Goal: Task Accomplishment & Management: Use online tool/utility

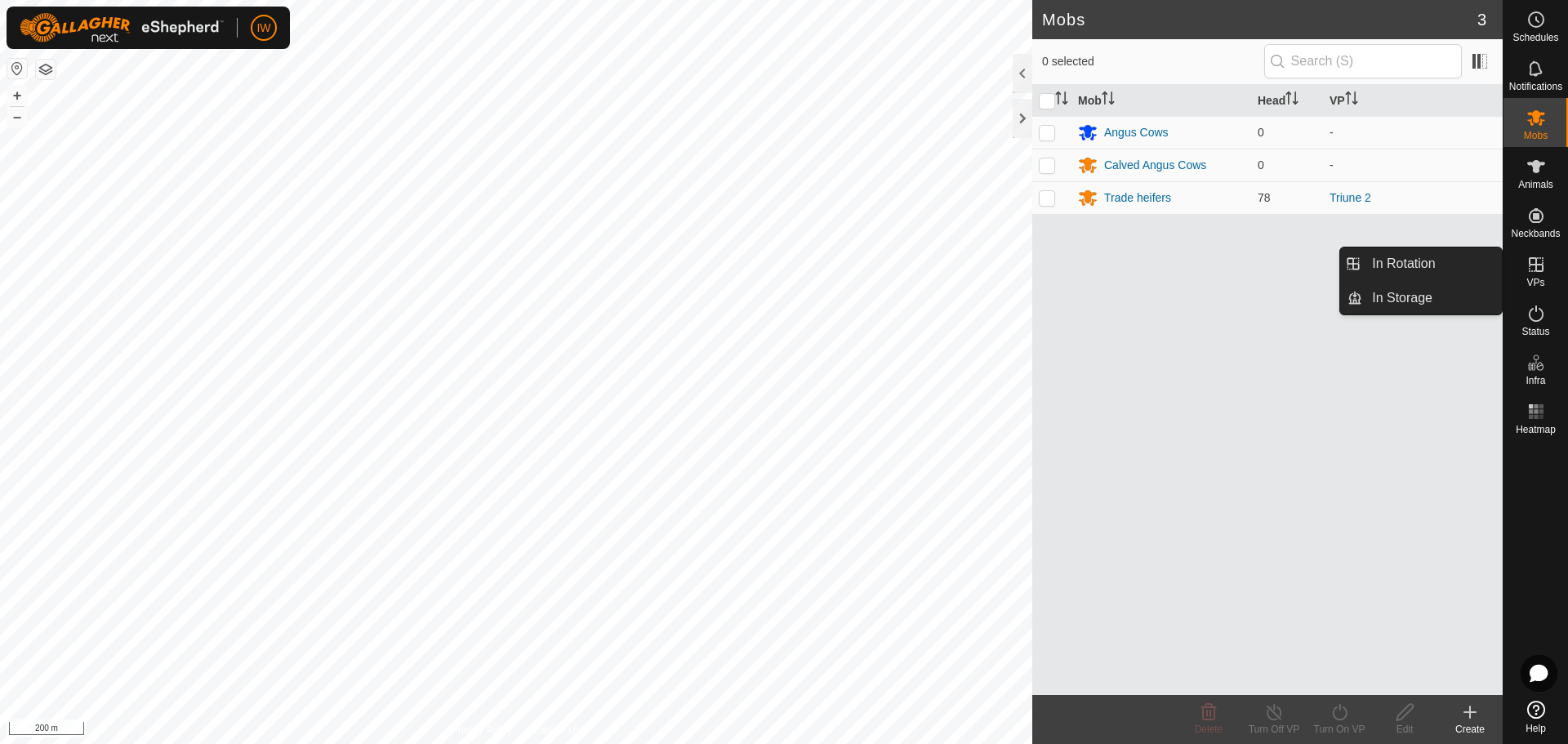
click at [1534, 261] on icon at bounding box center [1537, 265] width 20 height 20
click at [1415, 267] on link "In Rotation" at bounding box center [1431, 263] width 139 height 32
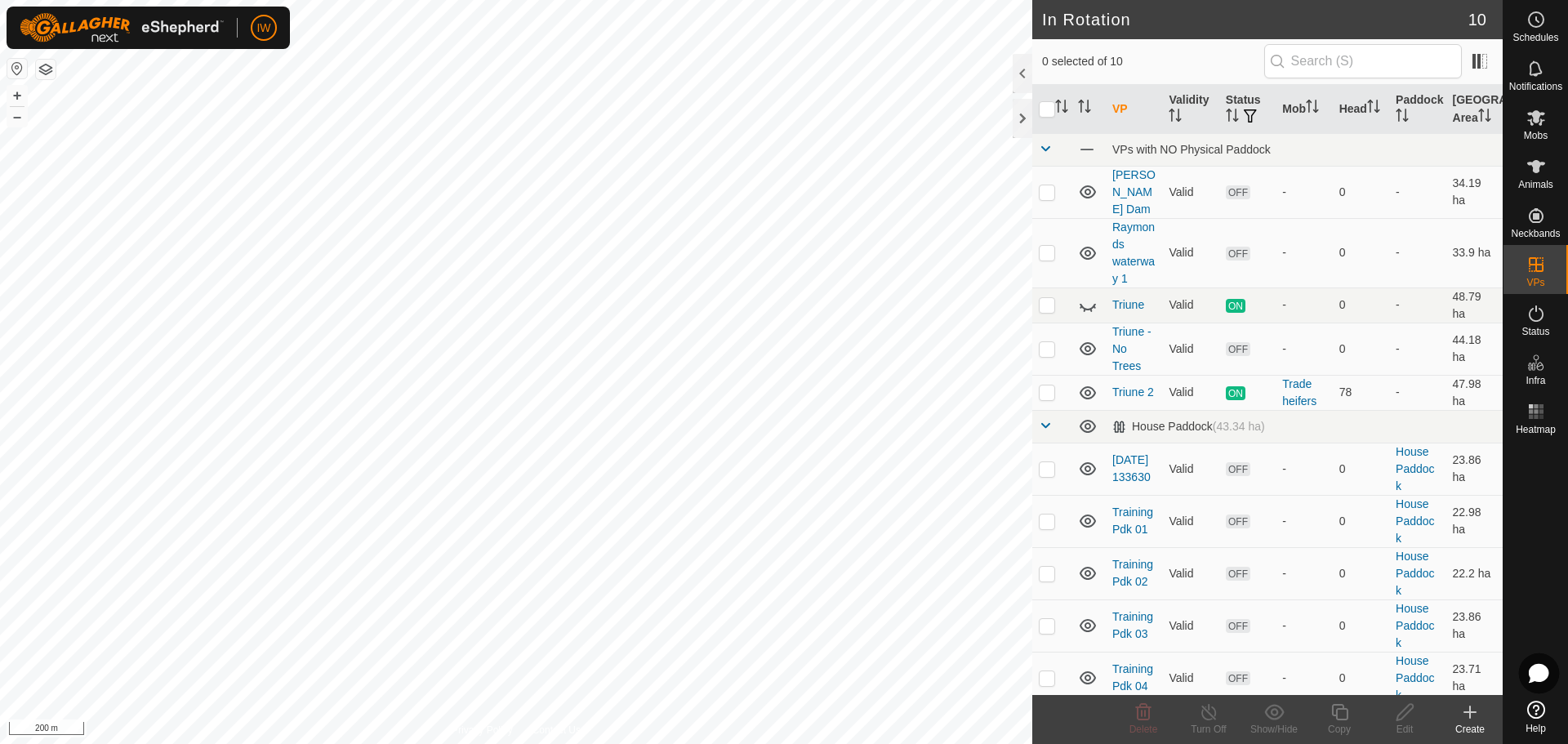
click at [1532, 668] on icon at bounding box center [1539, 673] width 18 height 17
click at [867, 0] on html "IW Schedules Notifications Mobs Animals Neckbands VPs Status Infra Heatmap Help…" at bounding box center [784, 372] width 1568 height 744
click at [1046, 342] on p-checkbox at bounding box center [1047, 349] width 16 height 13
checkbox input "true"
click at [1050, 298] on p-checkbox at bounding box center [1047, 305] width 16 height 13
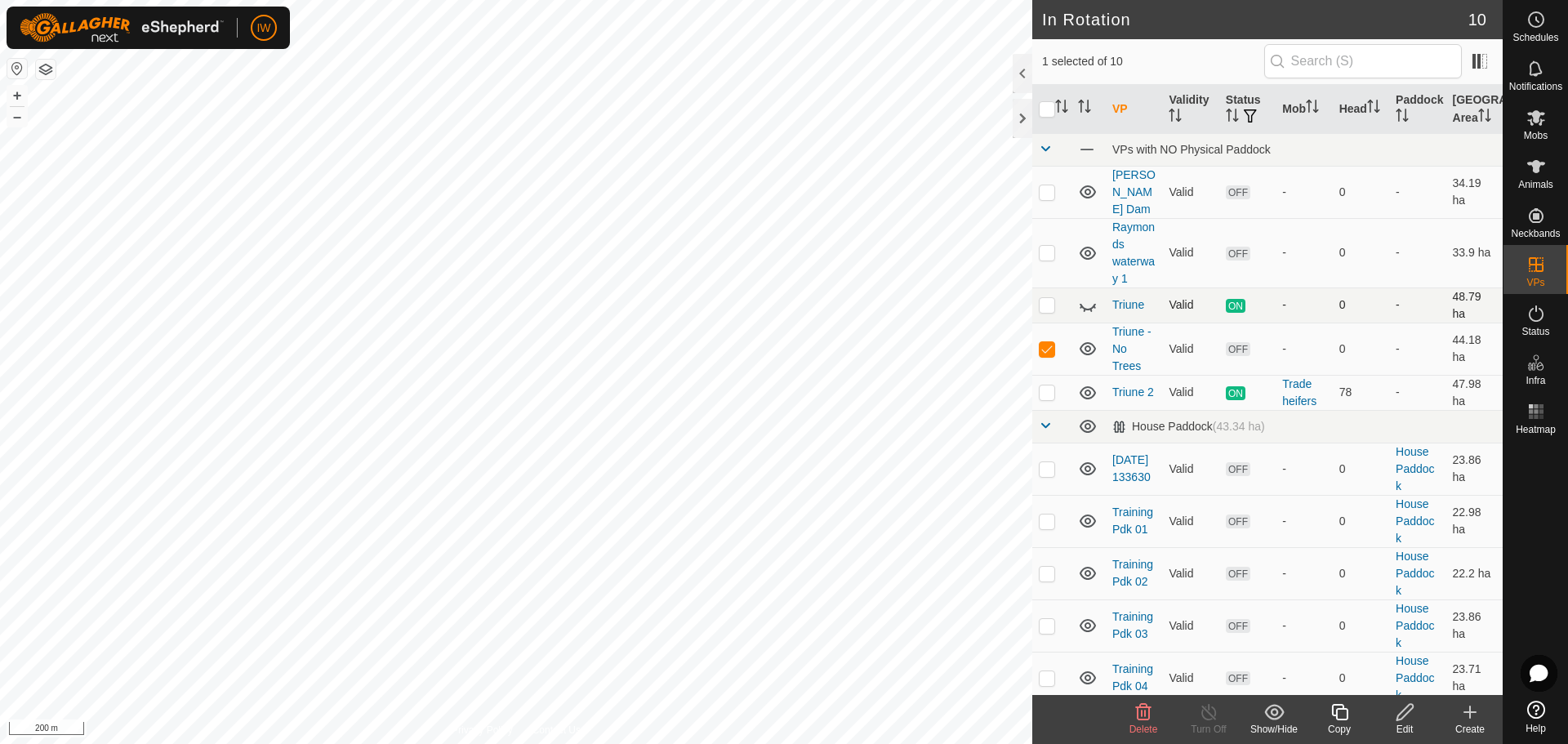
checkbox input "true"
click at [1041, 342] on p-checkbox at bounding box center [1047, 349] width 16 height 13
checkbox input "false"
click at [1048, 298] on p-checkbox at bounding box center [1047, 305] width 16 height 13
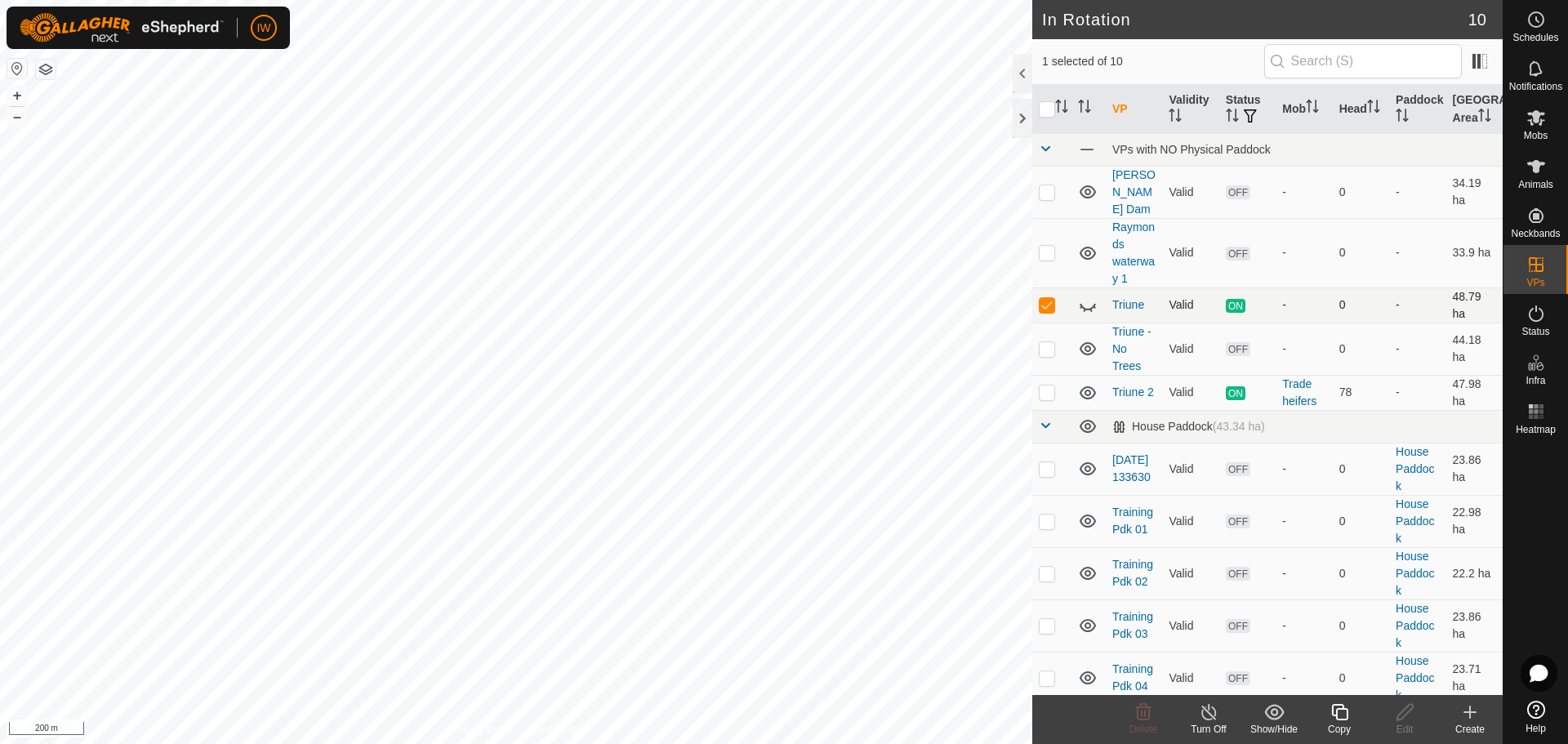
click at [1048, 298] on p-checkbox at bounding box center [1047, 305] width 16 height 13
click at [1089, 296] on icon at bounding box center [1088, 306] width 20 height 20
click at [1047, 298] on p-checkbox at bounding box center [1047, 305] width 16 height 13
checkbox input "false"
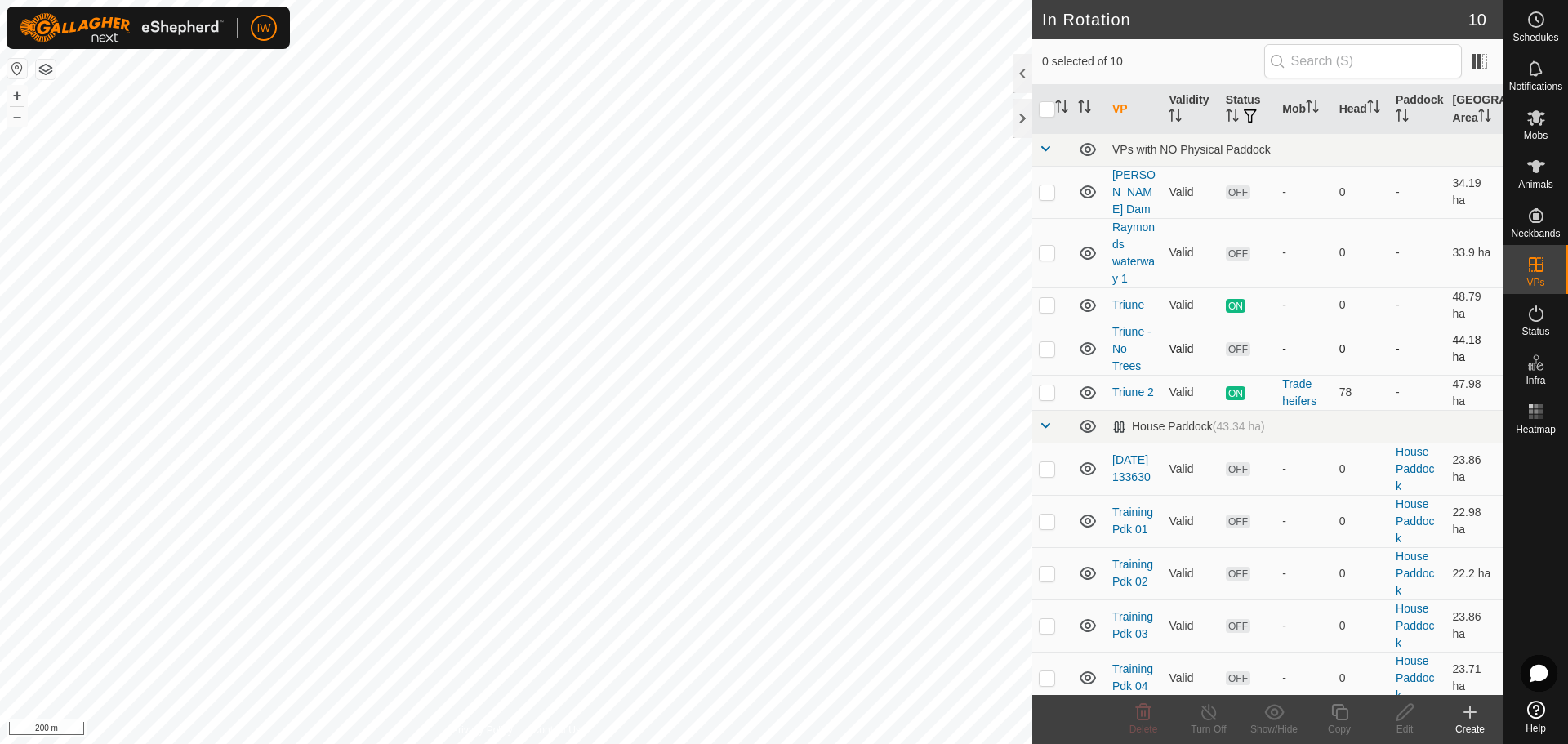
click at [1043, 345] on td at bounding box center [1052, 349] width 40 height 52
checkbox input "true"
click at [1050, 385] on p-checkbox at bounding box center [1047, 392] width 16 height 13
checkbox input "true"
click at [1050, 342] on p-checkbox at bounding box center [1047, 349] width 16 height 13
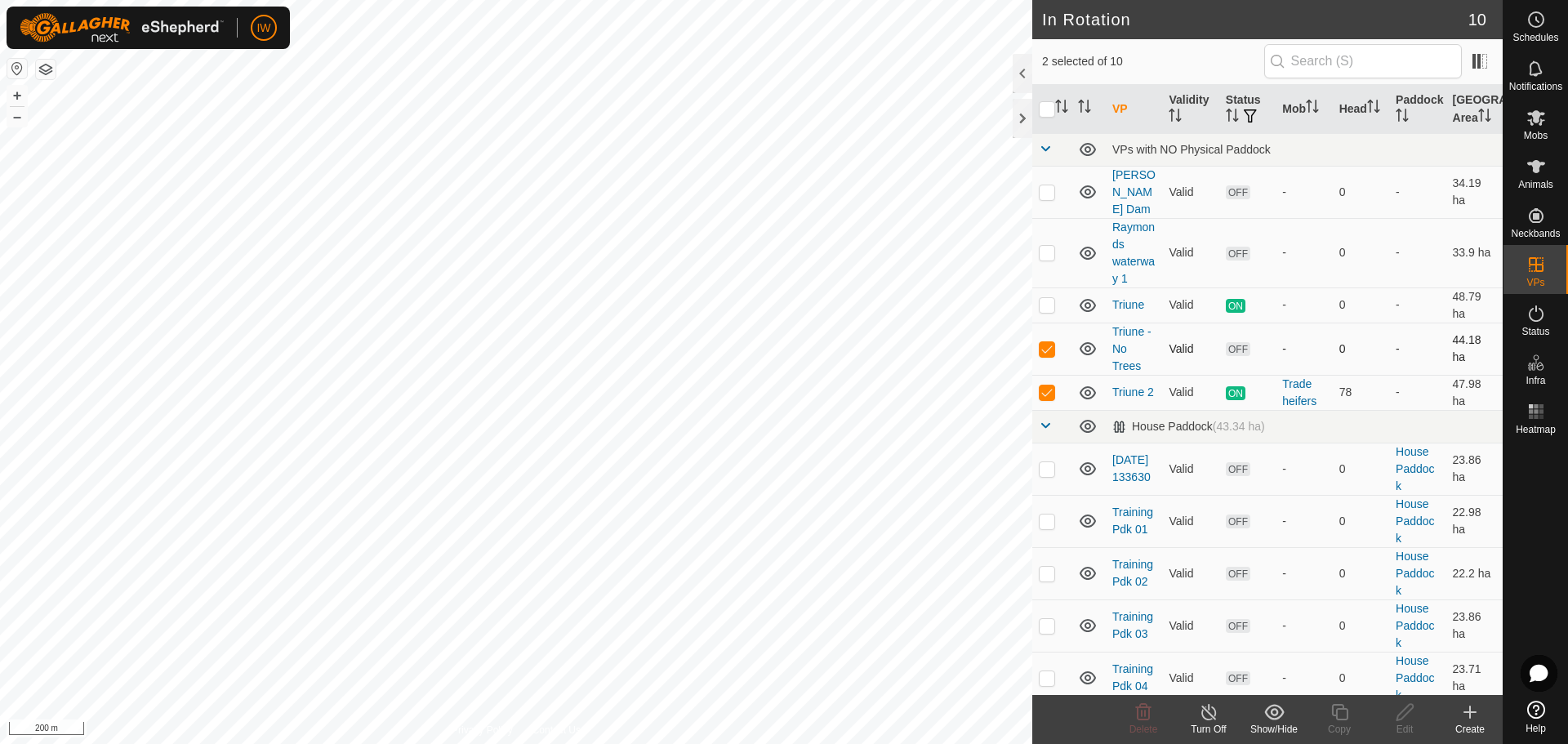
checkbox input "false"
click at [1052, 298] on p-checkbox at bounding box center [1047, 305] width 16 height 13
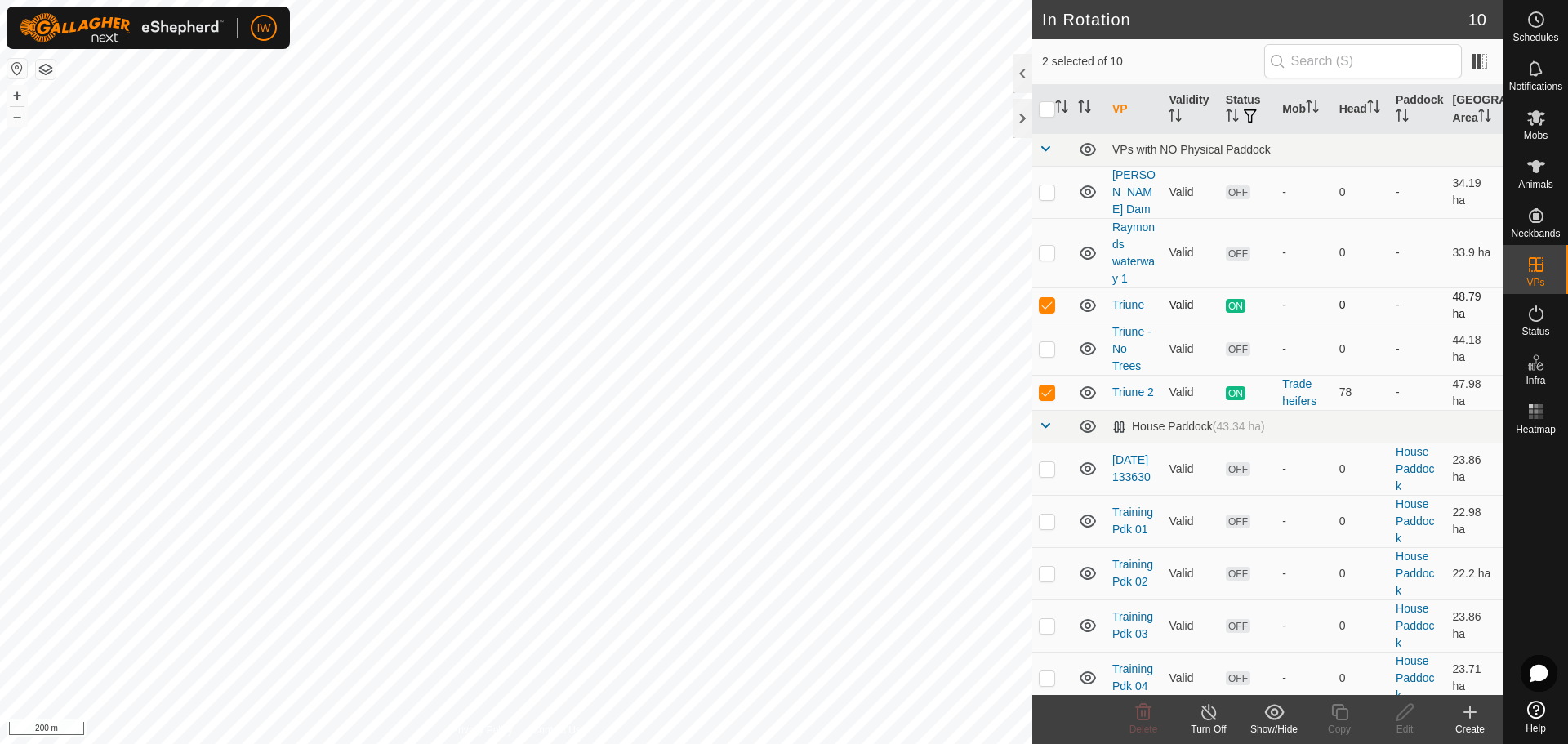
checkbox input "false"
click at [1054, 385] on p-checkbox at bounding box center [1047, 392] width 16 height 13
checkbox input "false"
click at [1236, 299] on span "ON" at bounding box center [1236, 306] width 20 height 13
click at [1471, 722] on div "Create" at bounding box center [1470, 730] width 66 height 14
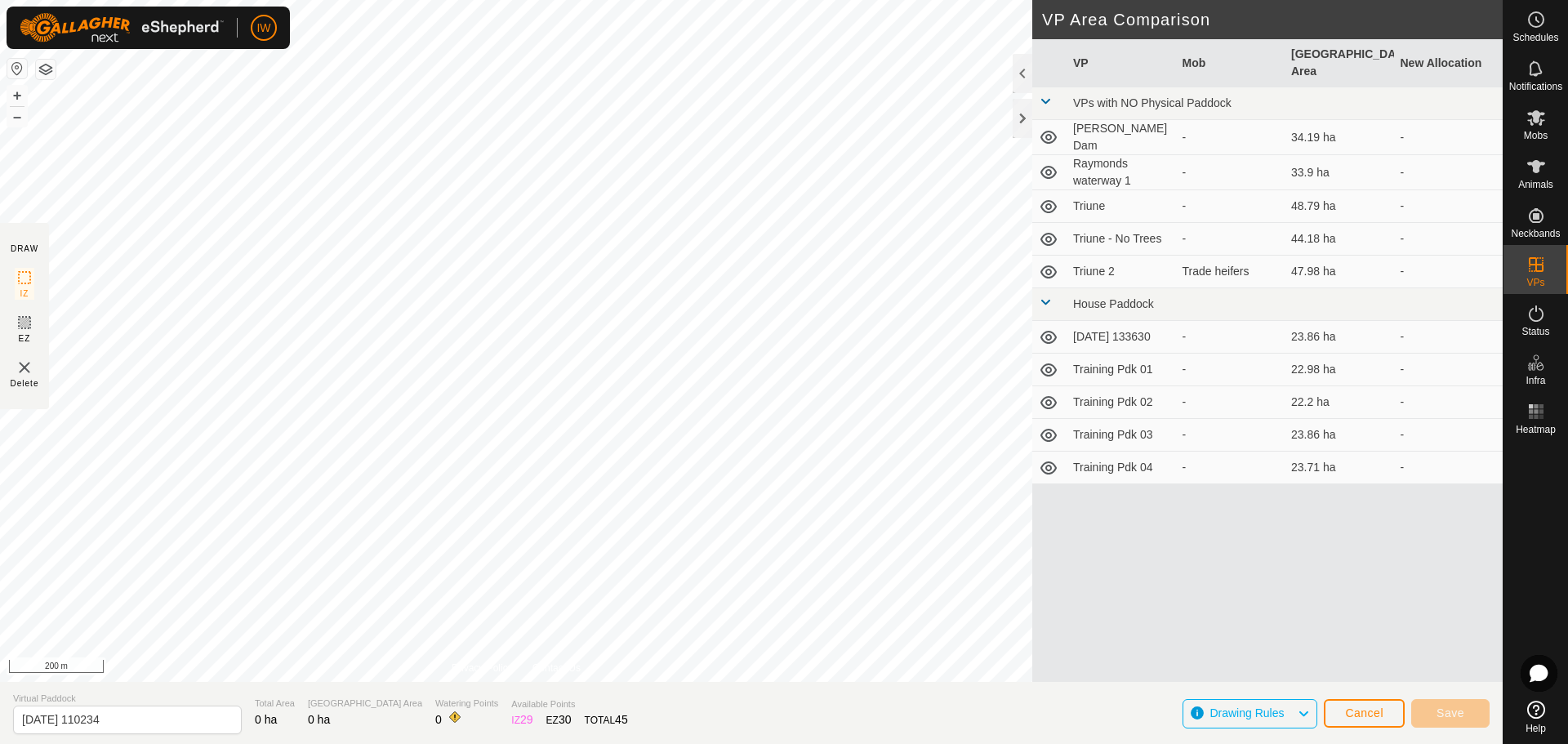
click at [489, 738] on div "DRAW IZ EZ Delete Privacy Policy Contact Us + – ⇧ i 200 m VP Area Comparison VP…" at bounding box center [751, 372] width 1503 height 744
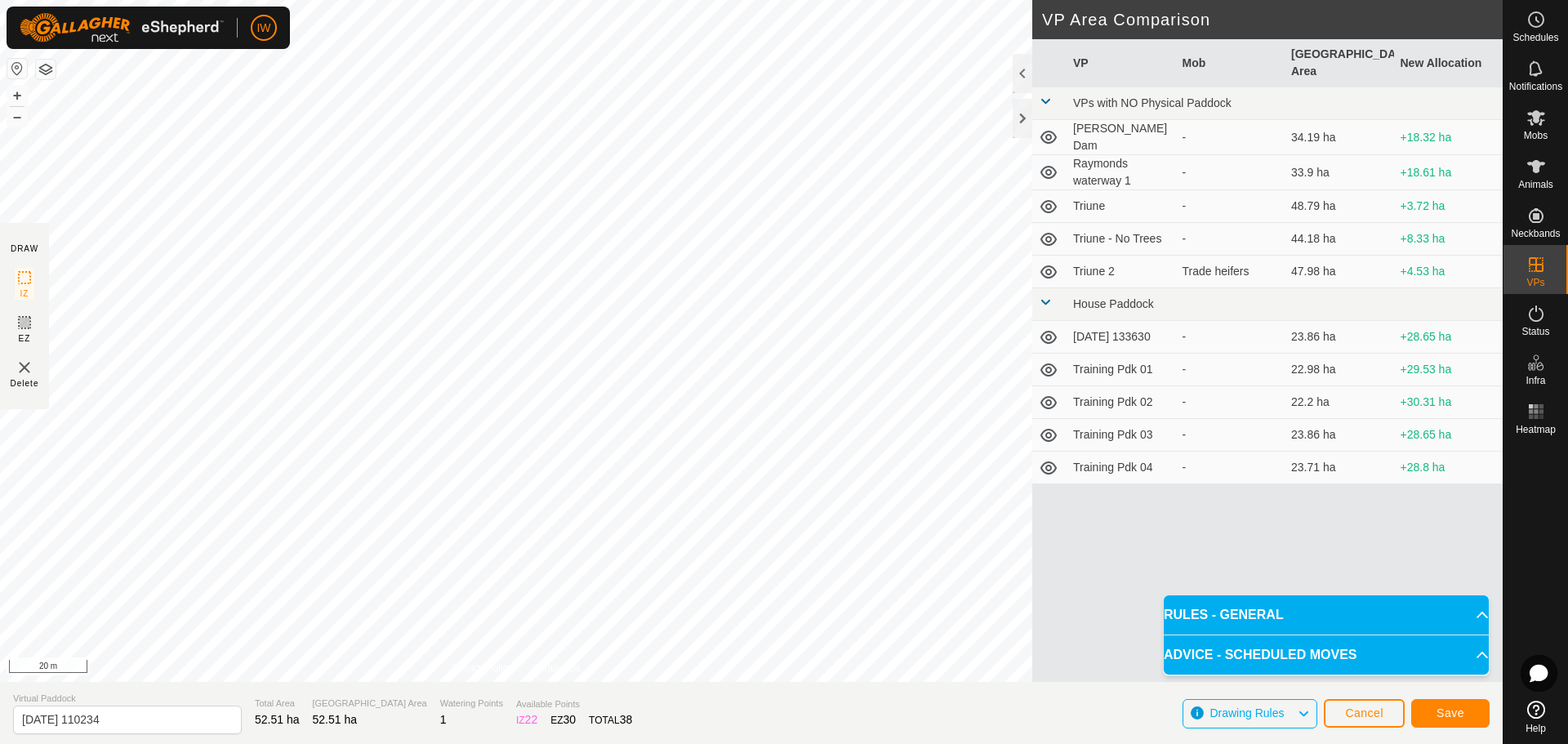
click at [1053, 460] on div "DRAW IZ EZ Delete Privacy Policy Contact Us IZ interior angle must be larger th…" at bounding box center [751, 341] width 1503 height 682
click at [144, 722] on input "2025-08-20 110234" at bounding box center [128, 720] width 229 height 29
drag, startPoint x: 141, startPoint y: 719, endPoint x: 13, endPoint y: 709, distance: 128.4
click at [13, 709] on input "2025-08-20 110234" at bounding box center [128, 720] width 229 height 29
type input "Triune 3"
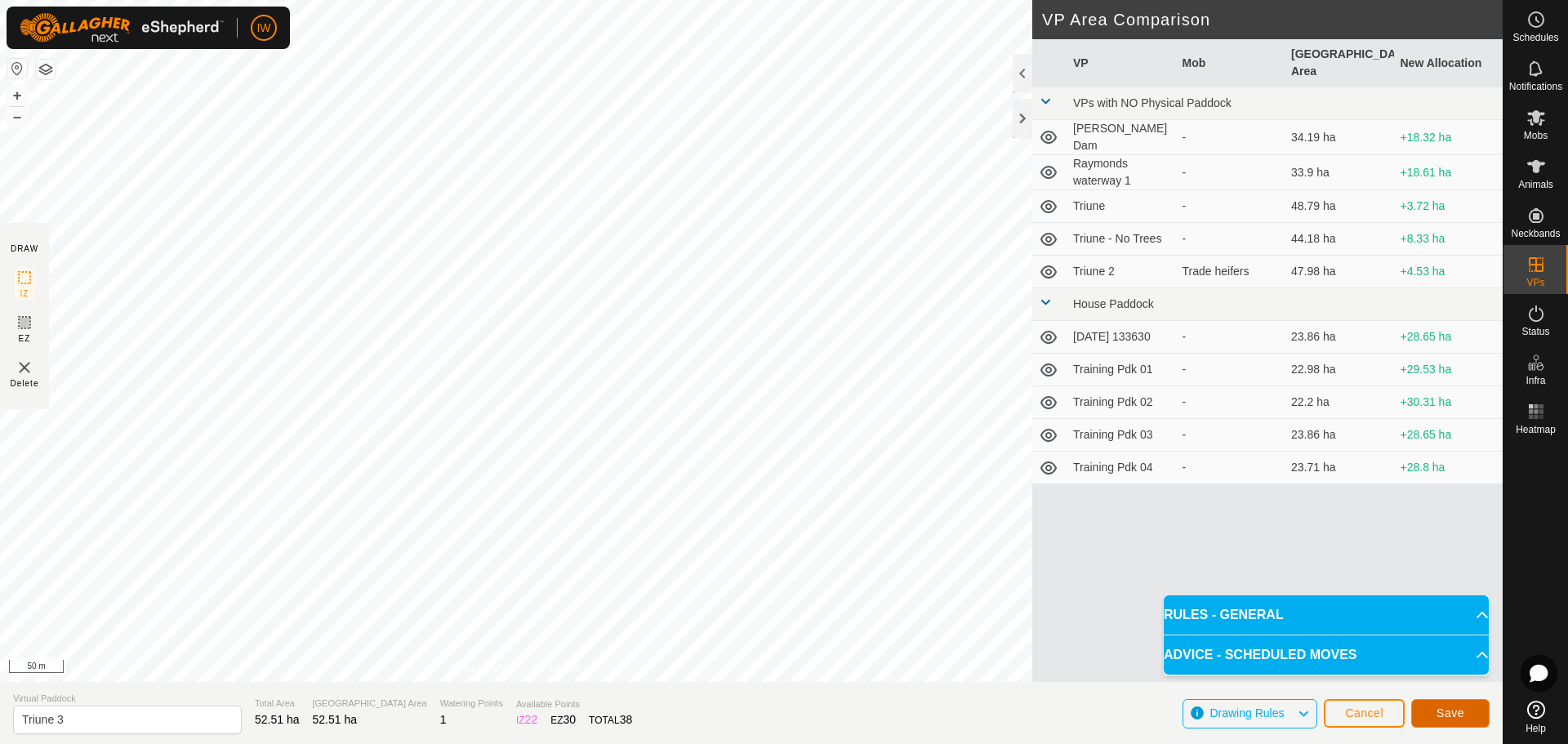
click at [1441, 713] on span "Save" at bounding box center [1450, 713] width 28 height 13
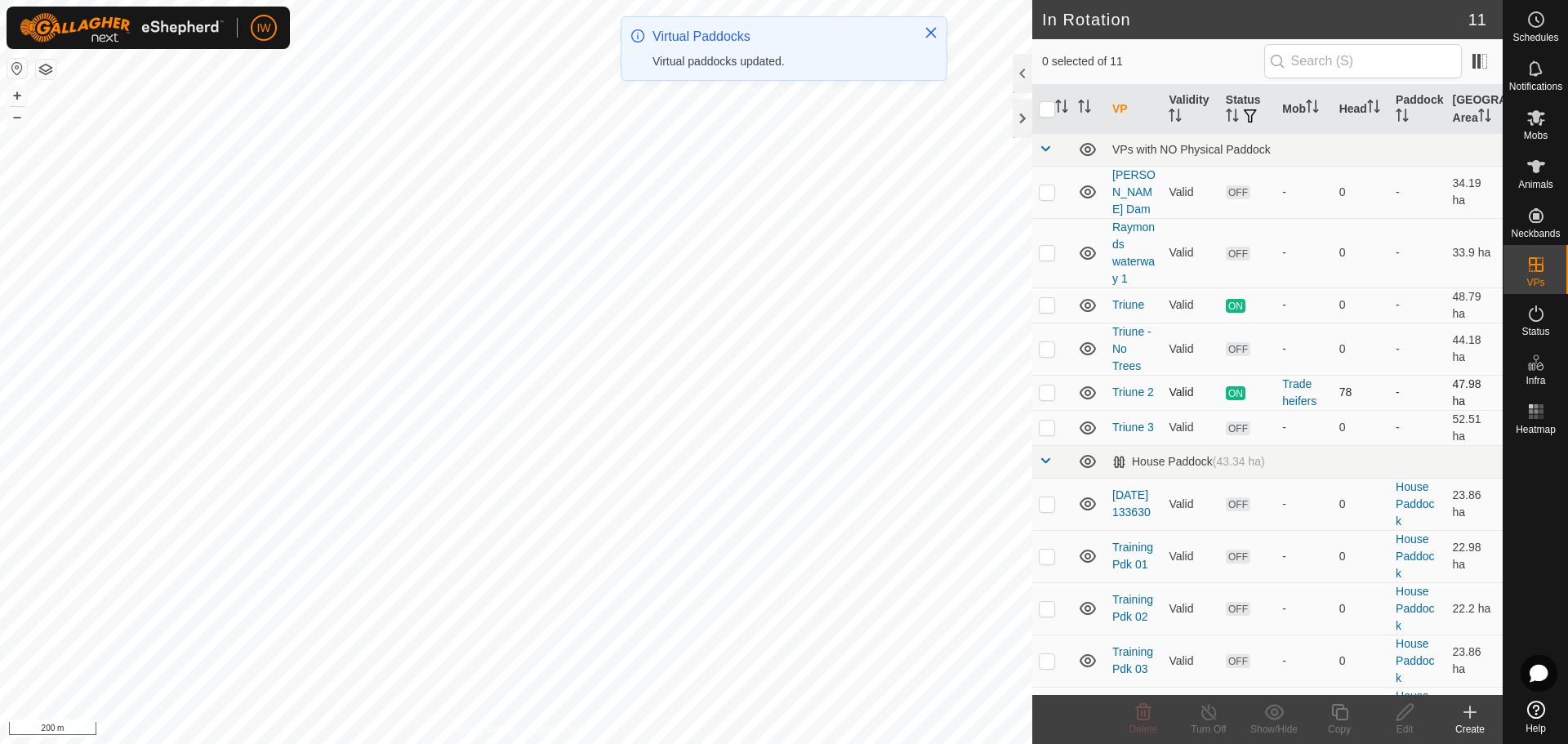
click at [1049, 385] on p-checkbox at bounding box center [1047, 392] width 16 height 13
checkbox input "true"
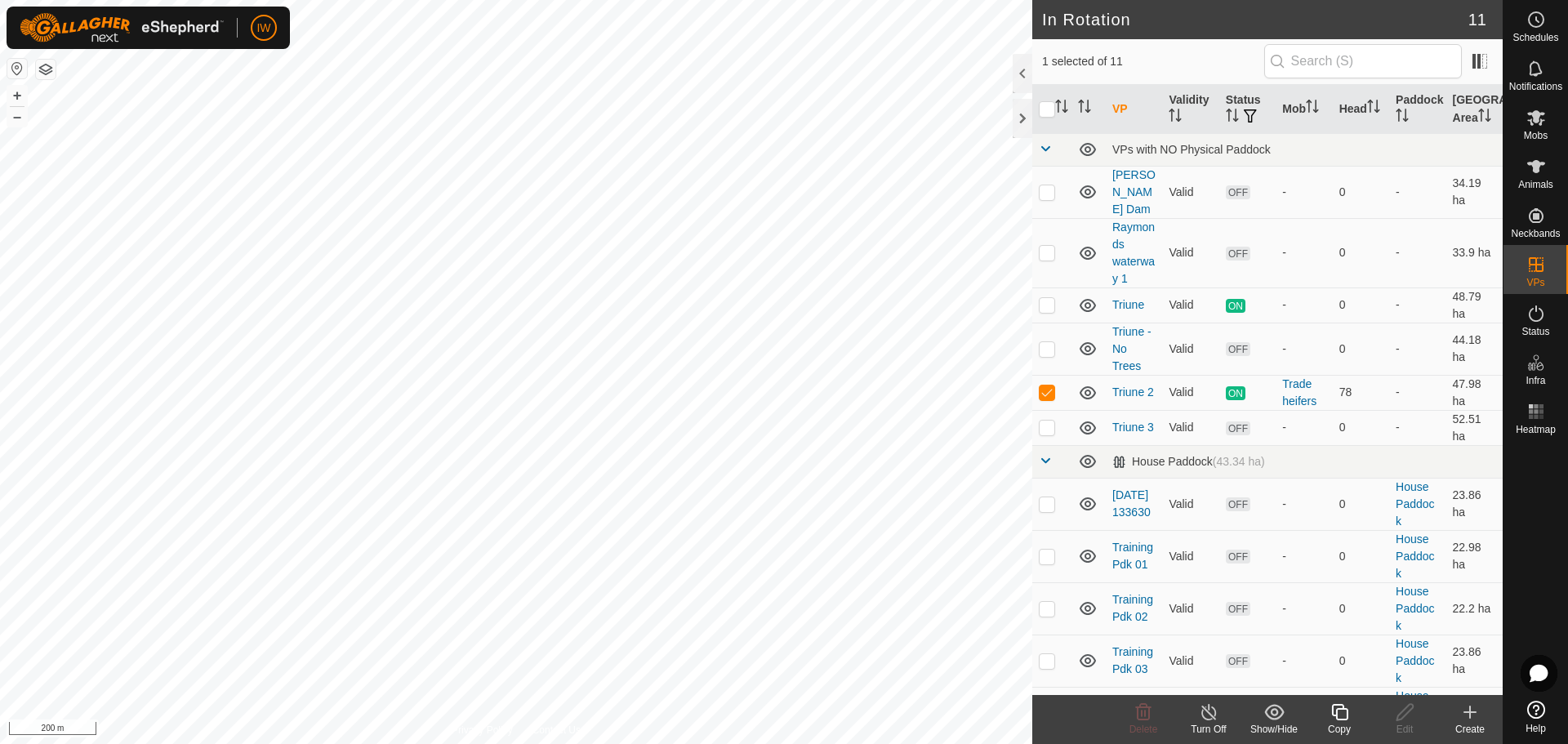
click at [1209, 728] on div "Turn Off" at bounding box center [1209, 730] width 66 height 14
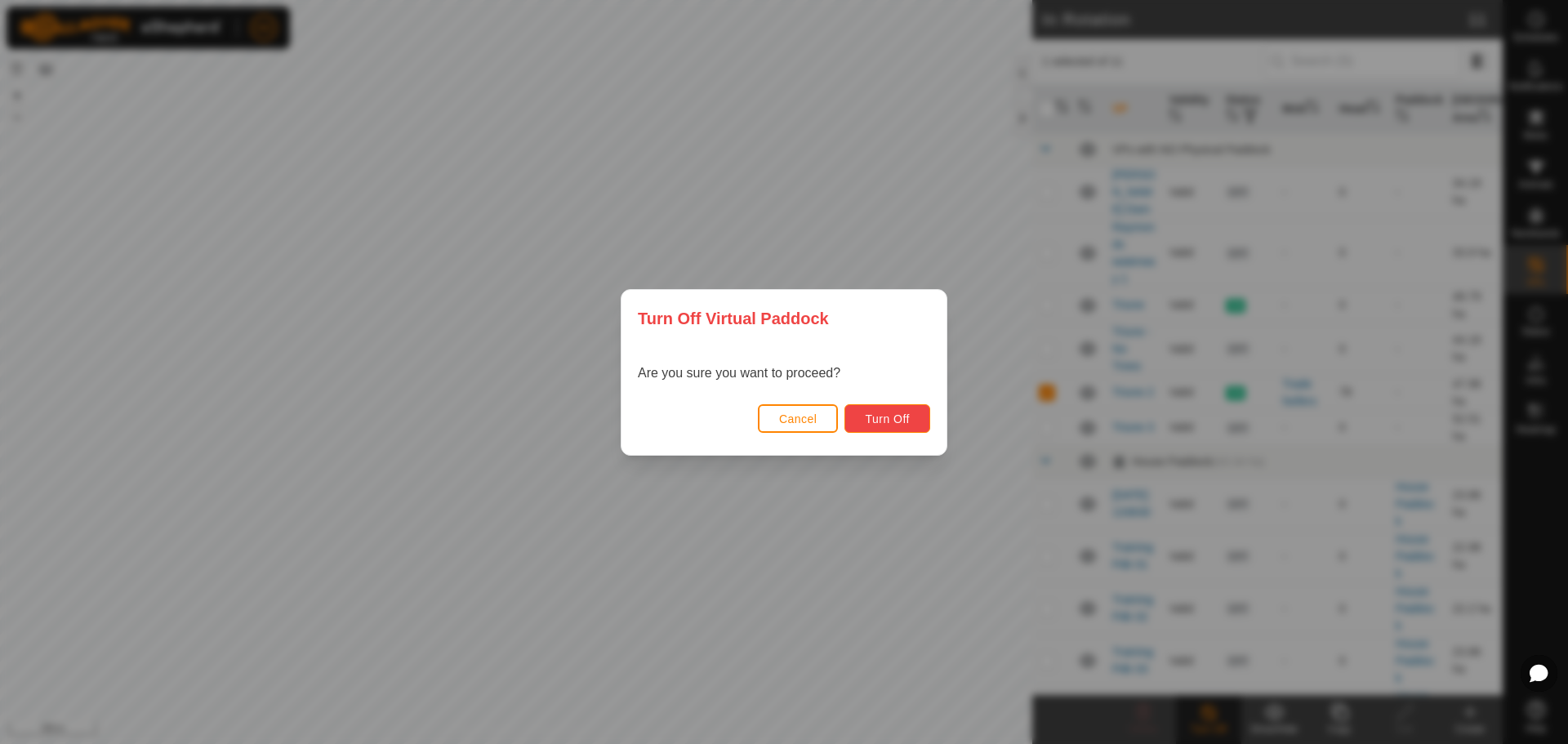
click at [907, 427] on button "Turn Off" at bounding box center [887, 419] width 85 height 29
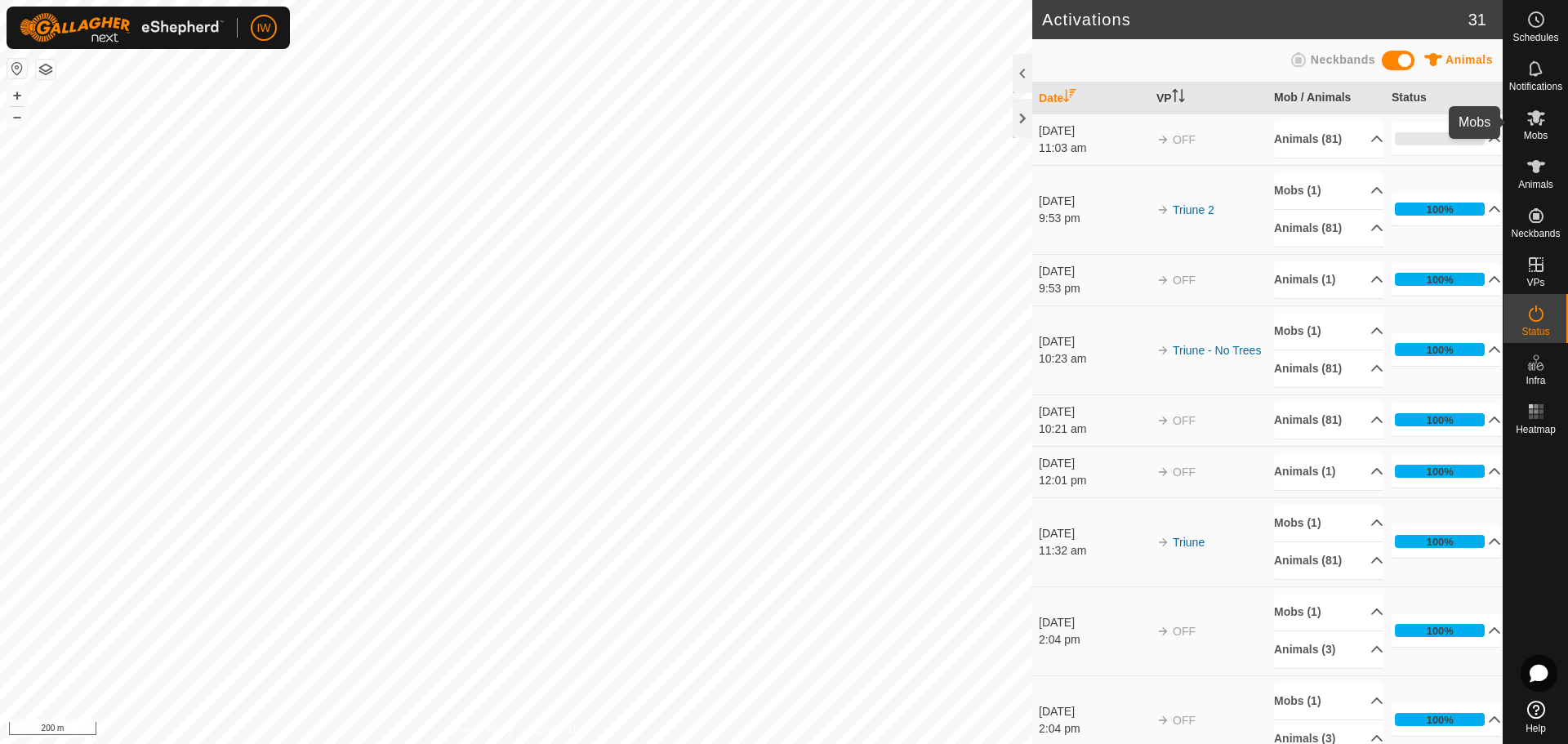
click at [1529, 119] on icon at bounding box center [1537, 118] width 20 height 20
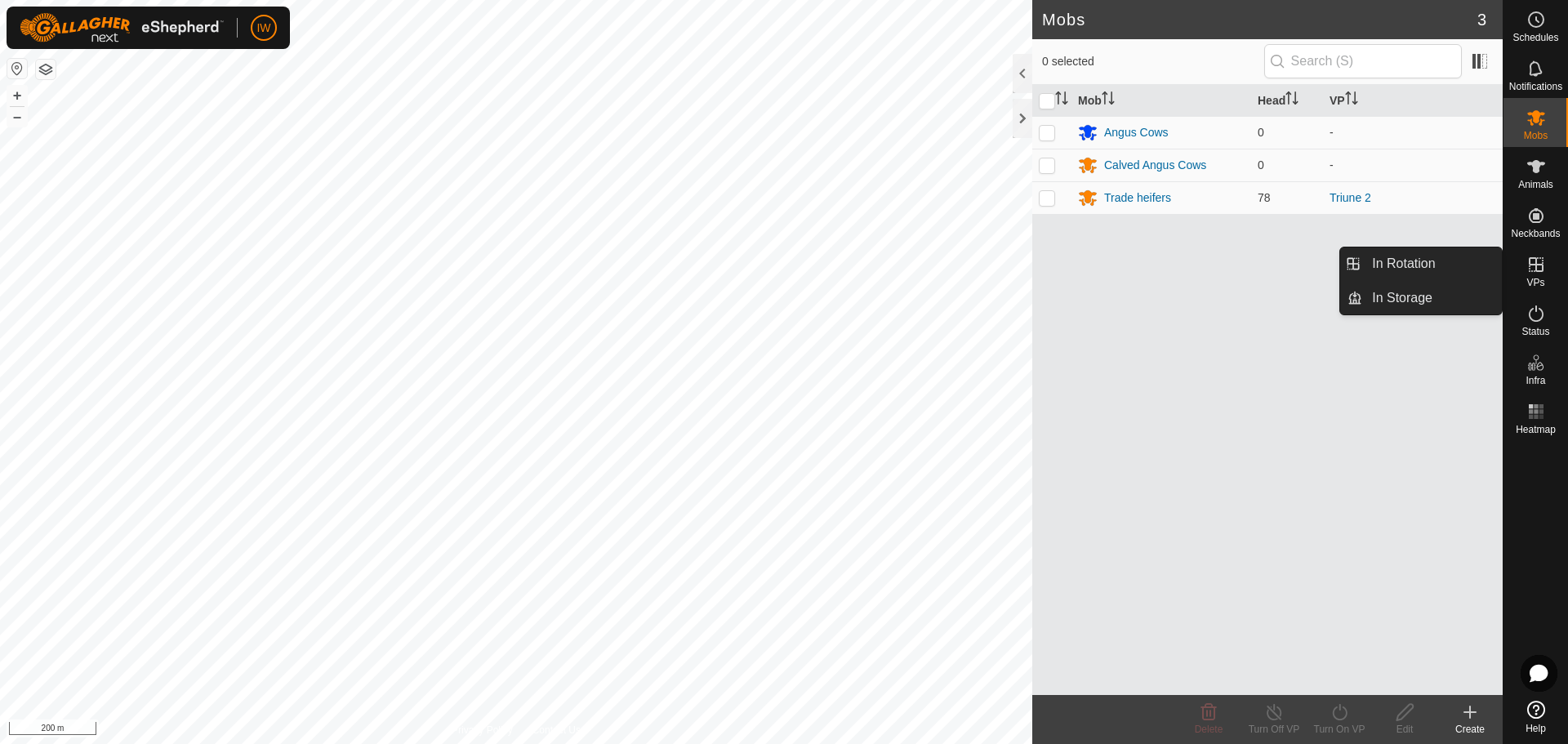
click at [1532, 254] on es-virtualpaddocks-svg-icon at bounding box center [1537, 264] width 30 height 26
click at [1533, 261] on icon at bounding box center [1537, 265] width 20 height 20
click at [1533, 265] on icon at bounding box center [1537, 264] width 14 height 14
drag, startPoint x: 1446, startPoint y: 260, endPoint x: 1421, endPoint y: 281, distance: 32.6
click at [1446, 260] on link "In Rotation" at bounding box center [1431, 263] width 139 height 32
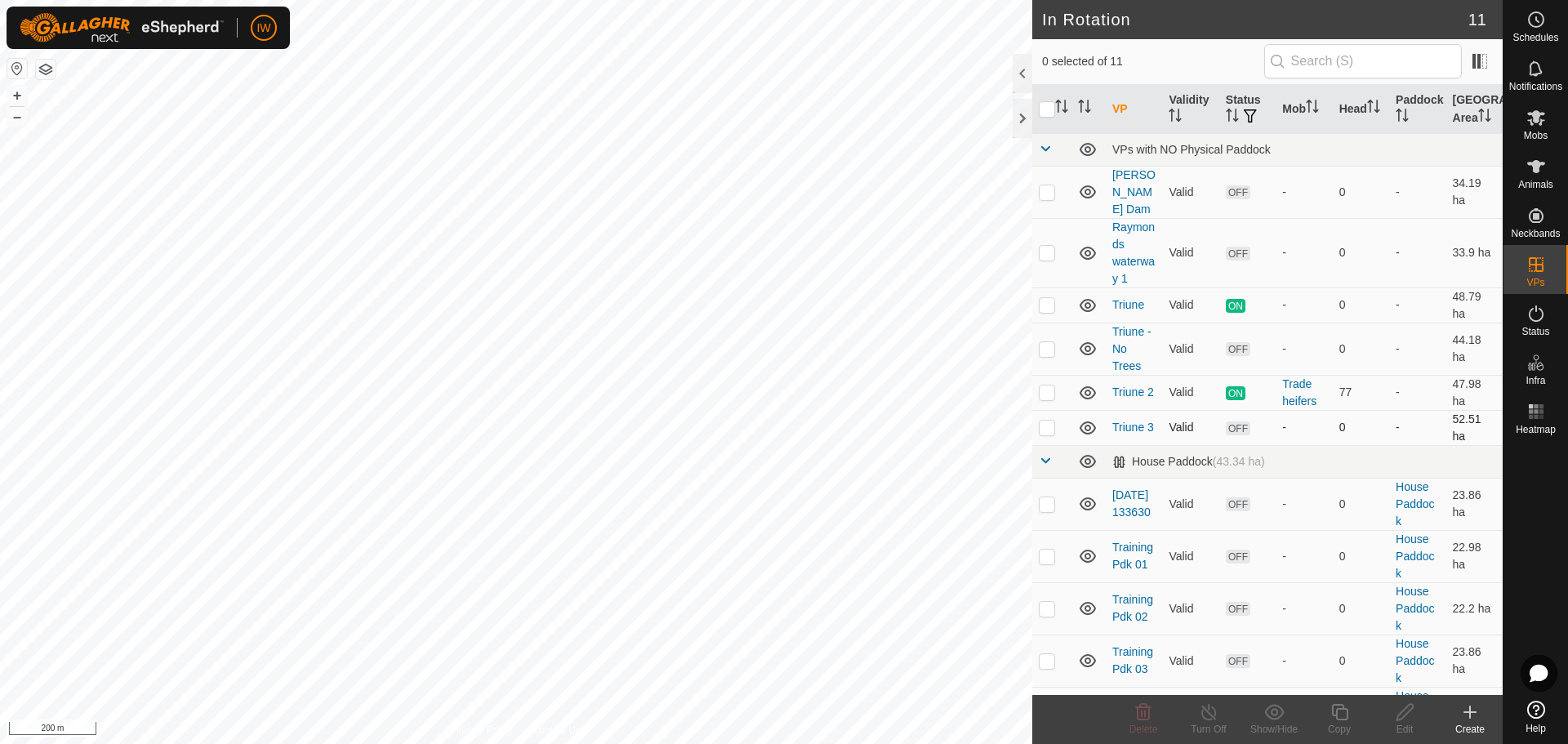
click at [1045, 421] on p-checkbox at bounding box center [1047, 427] width 16 height 13
click at [1047, 421] on p-checkbox at bounding box center [1047, 427] width 16 height 13
checkbox input "false"
click at [1543, 123] on icon at bounding box center [1537, 118] width 20 height 20
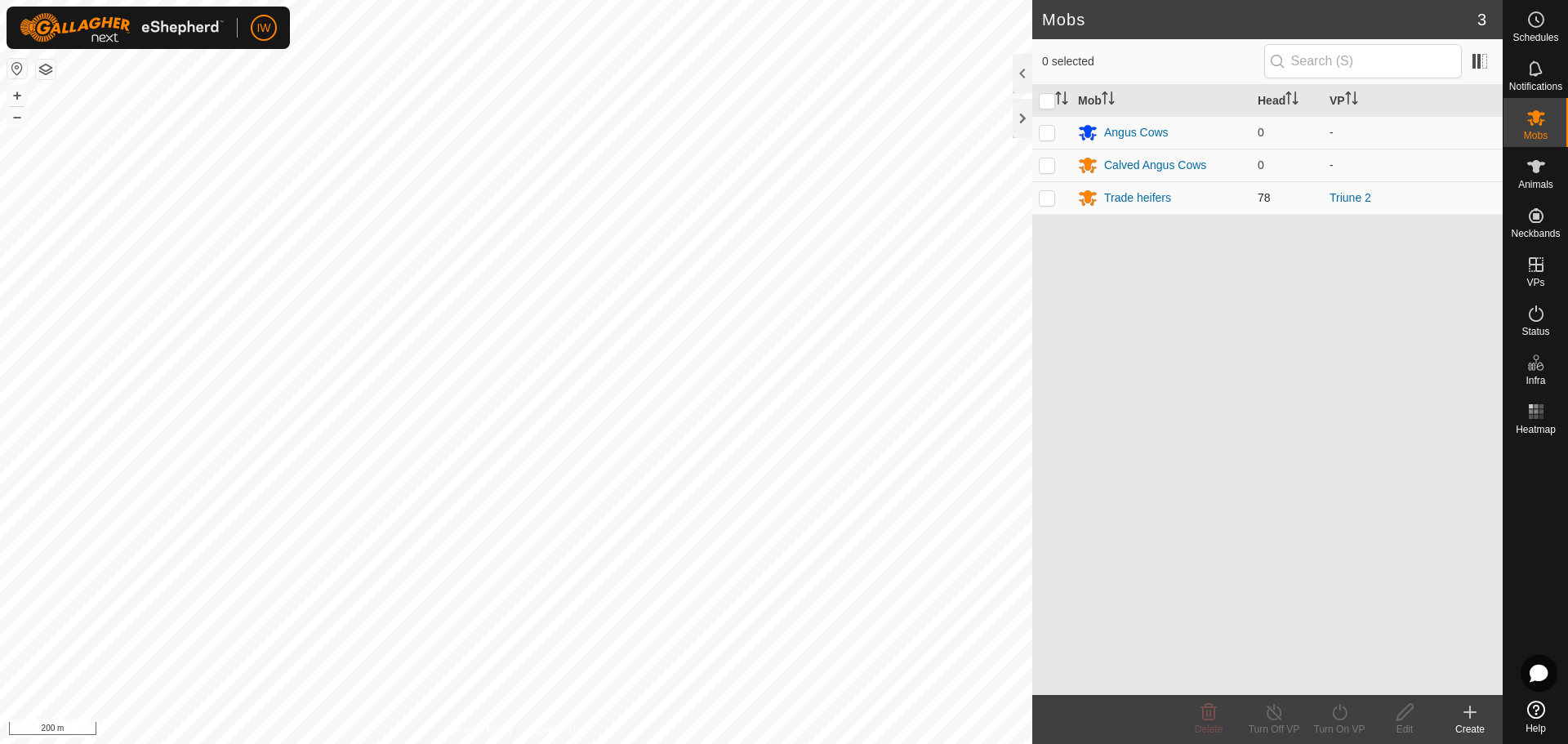
click at [1045, 194] on p-checkbox at bounding box center [1047, 198] width 16 height 13
checkbox input "true"
click at [1334, 723] on div "Turn On VP" at bounding box center [1340, 730] width 66 height 14
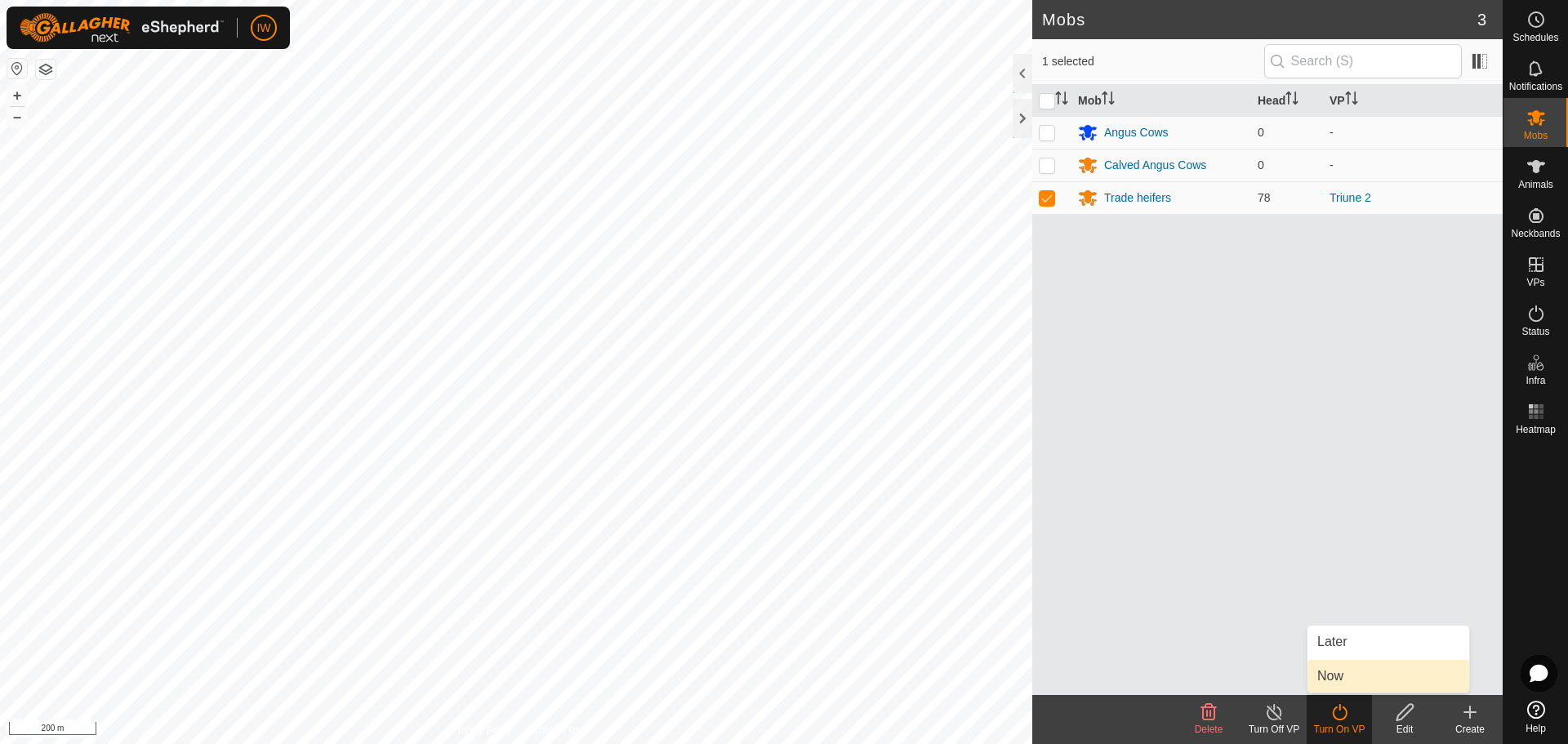
click at [1351, 673] on link "Now" at bounding box center [1388, 677] width 162 height 32
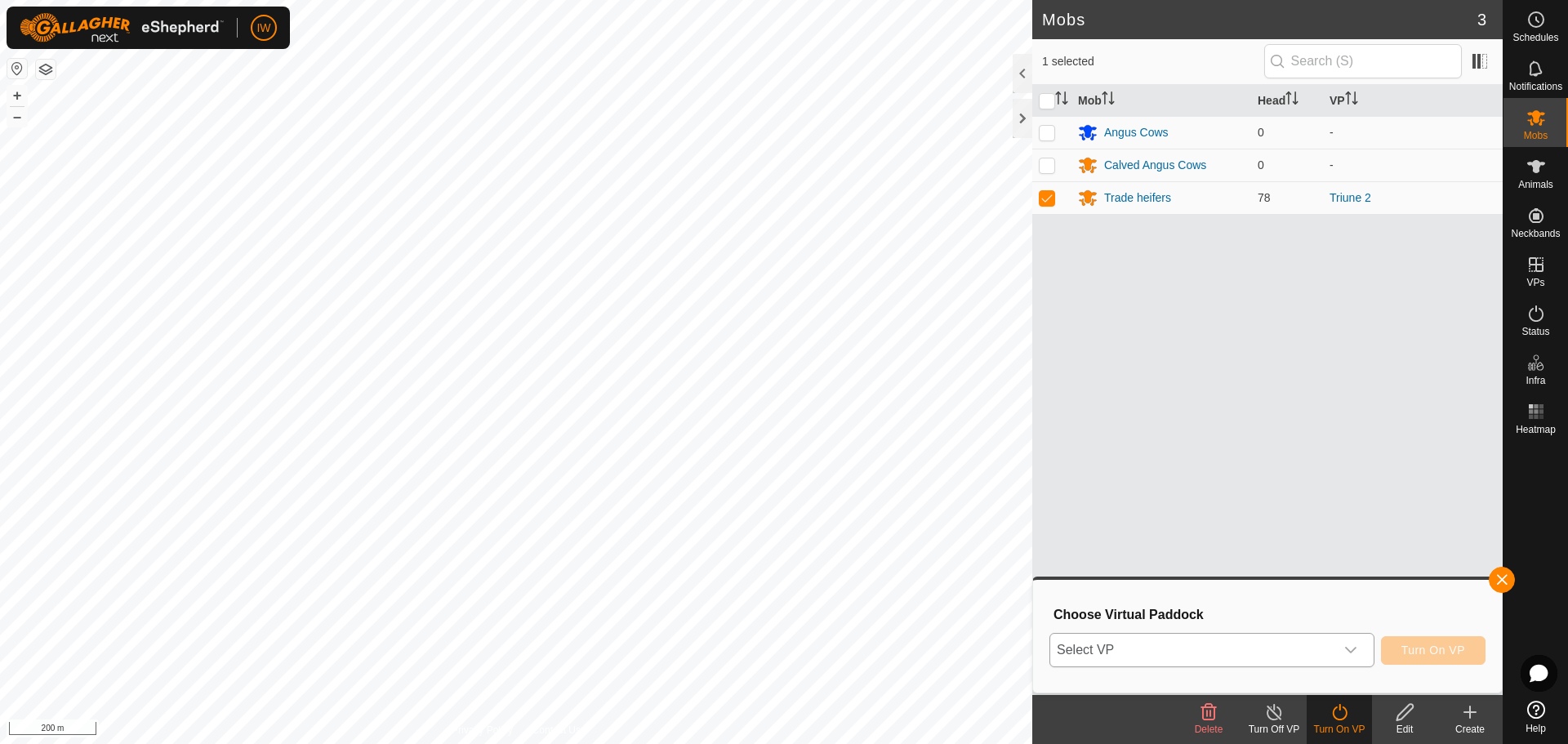
click at [1181, 642] on span "Select VP" at bounding box center [1192, 650] width 284 height 32
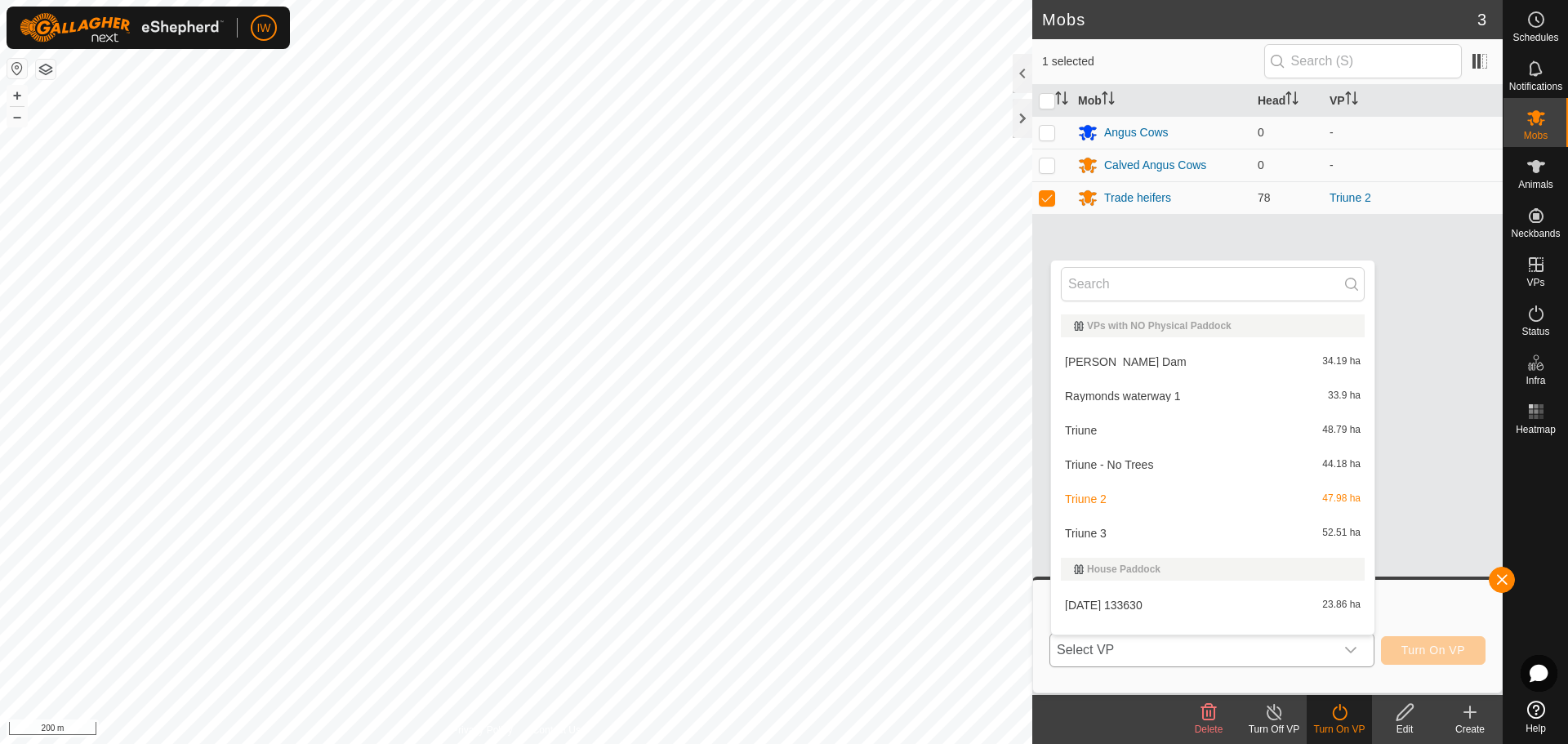
scroll to position [22, 0]
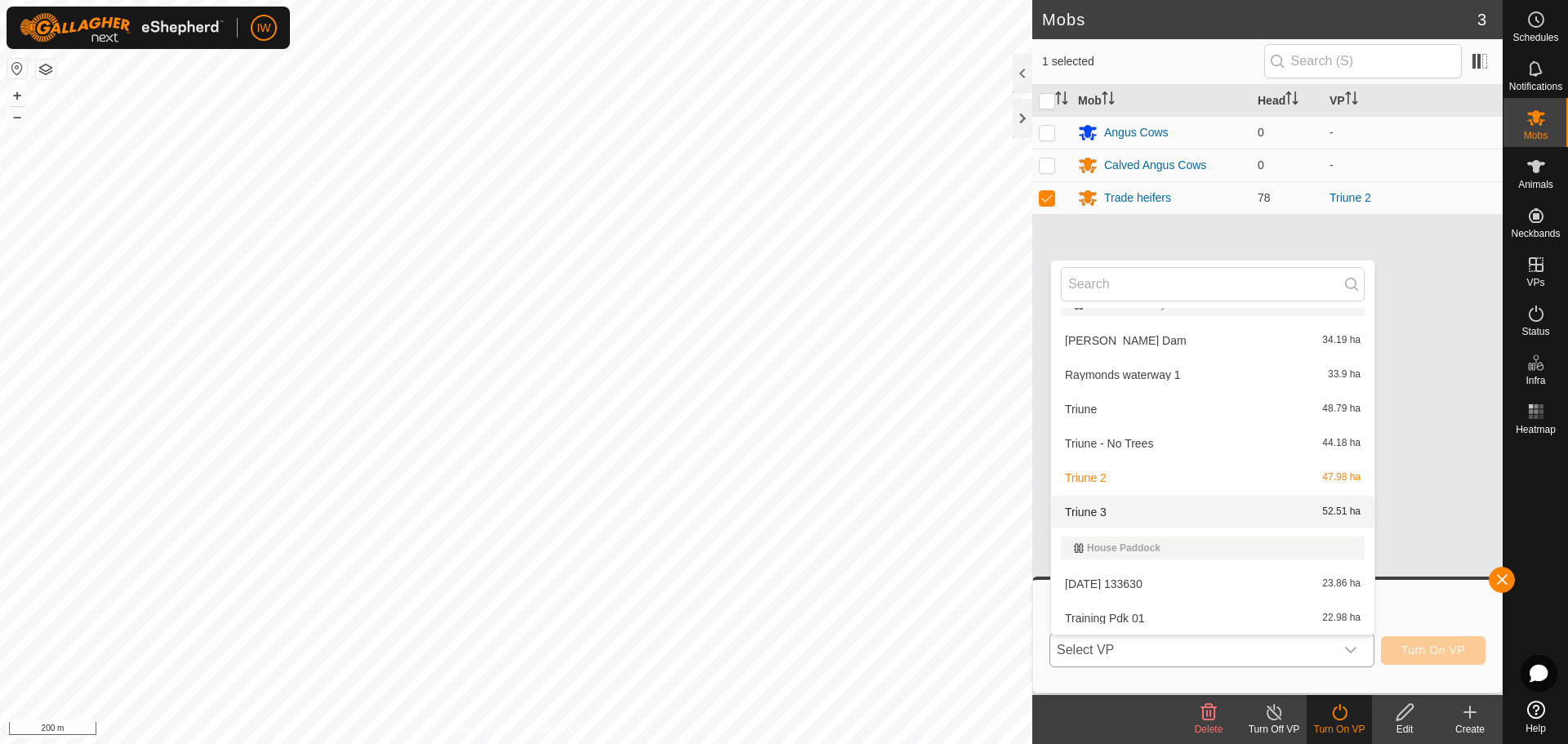
click at [1162, 515] on li "Triune 3 52.51 ha" at bounding box center [1213, 512] width 323 height 32
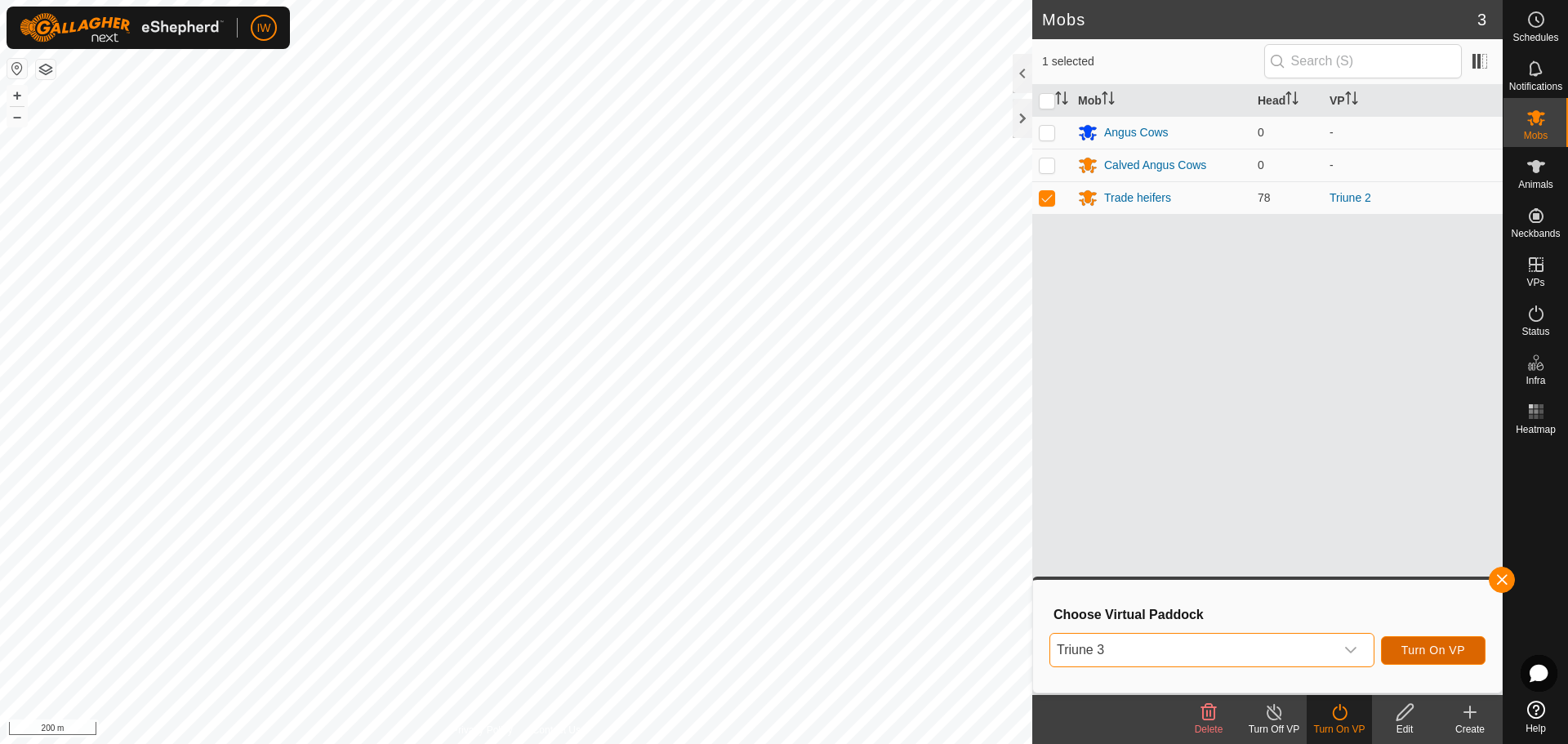
click at [1414, 650] on span "Turn On VP" at bounding box center [1433, 650] width 64 height 13
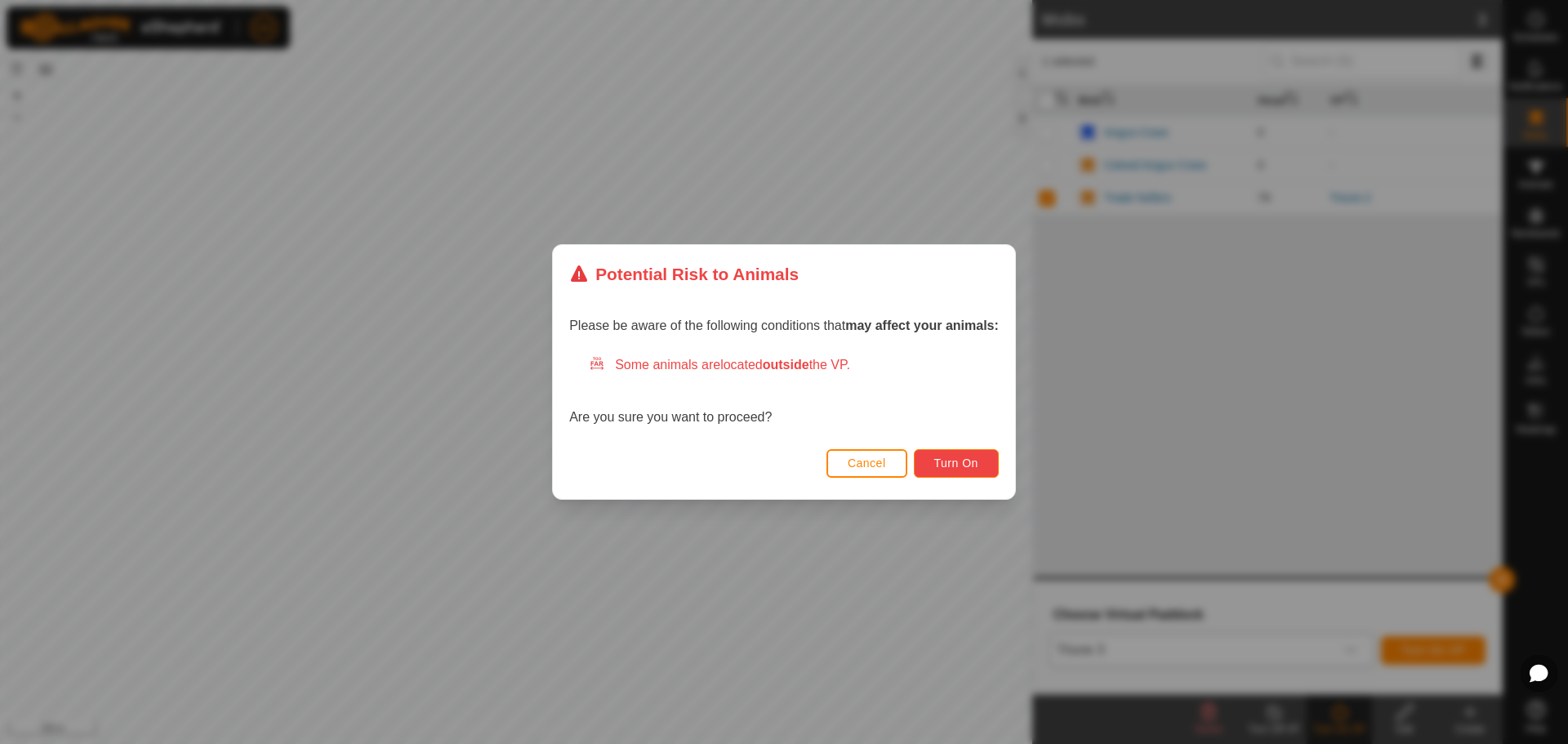
click at [963, 459] on span "Turn On" at bounding box center [956, 463] width 44 height 13
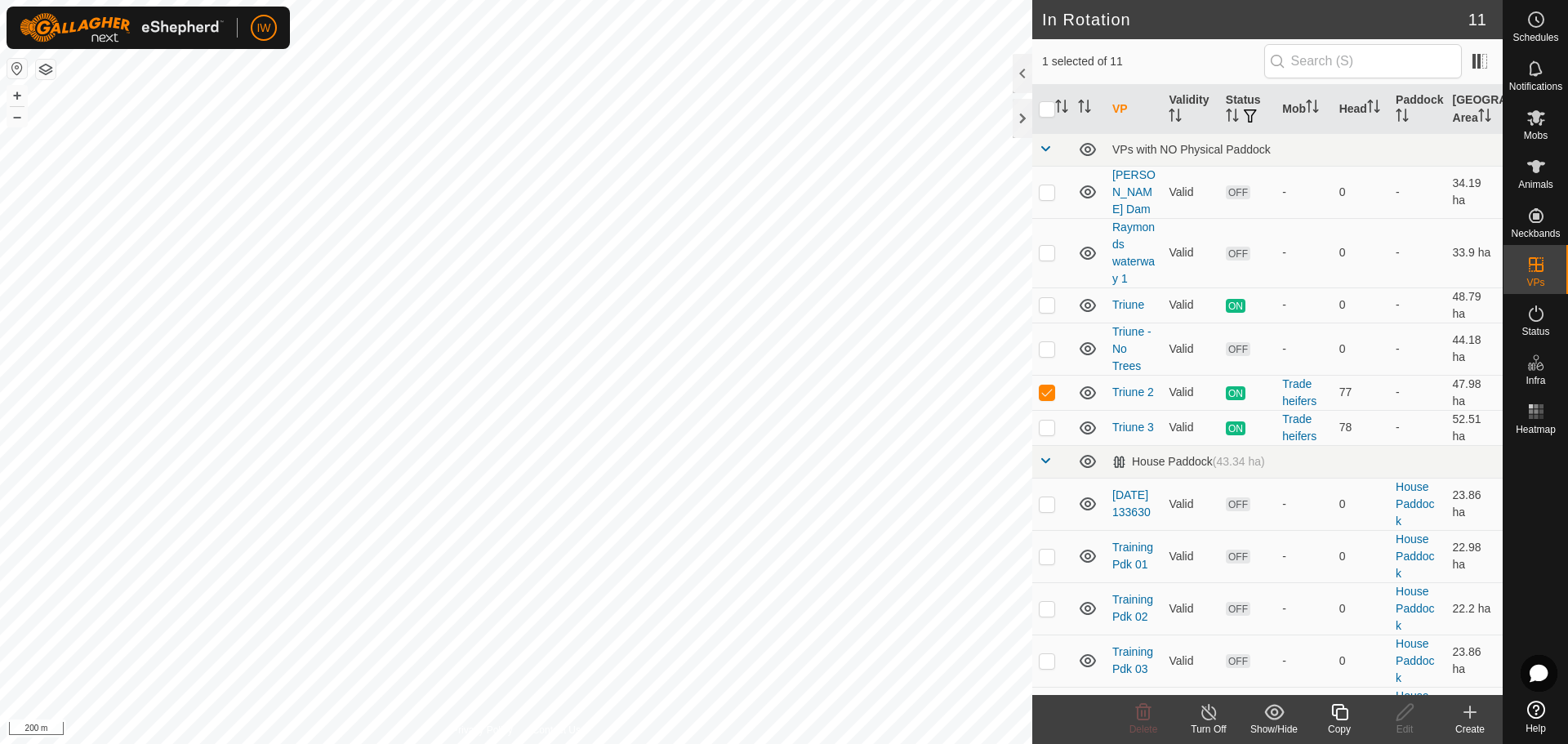
click at [1469, 713] on icon at bounding box center [1470, 713] width 12 height 0
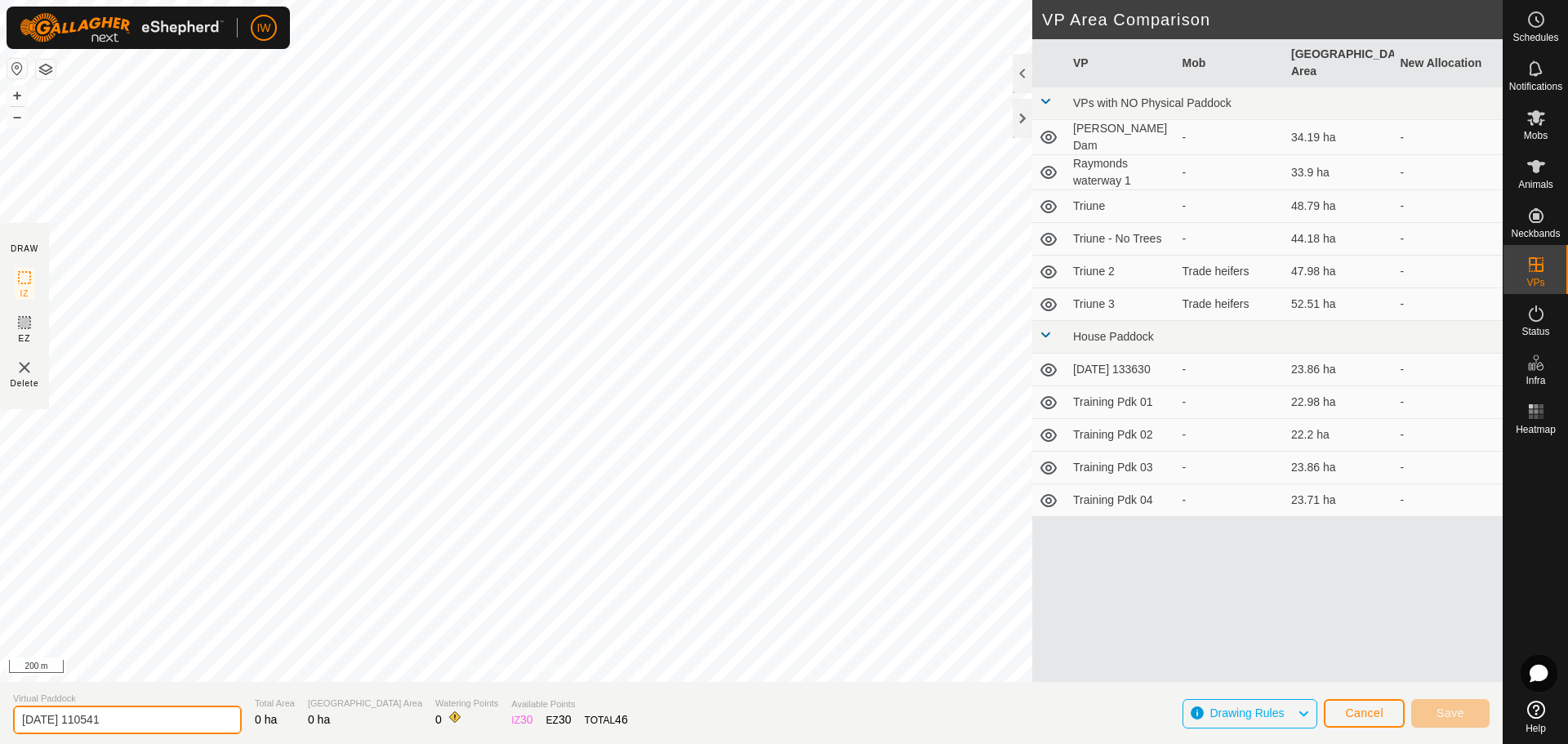
click at [155, 722] on input "2025-08-20 110541" at bounding box center [128, 720] width 229 height 29
type input "2"
type input "Triune 4"
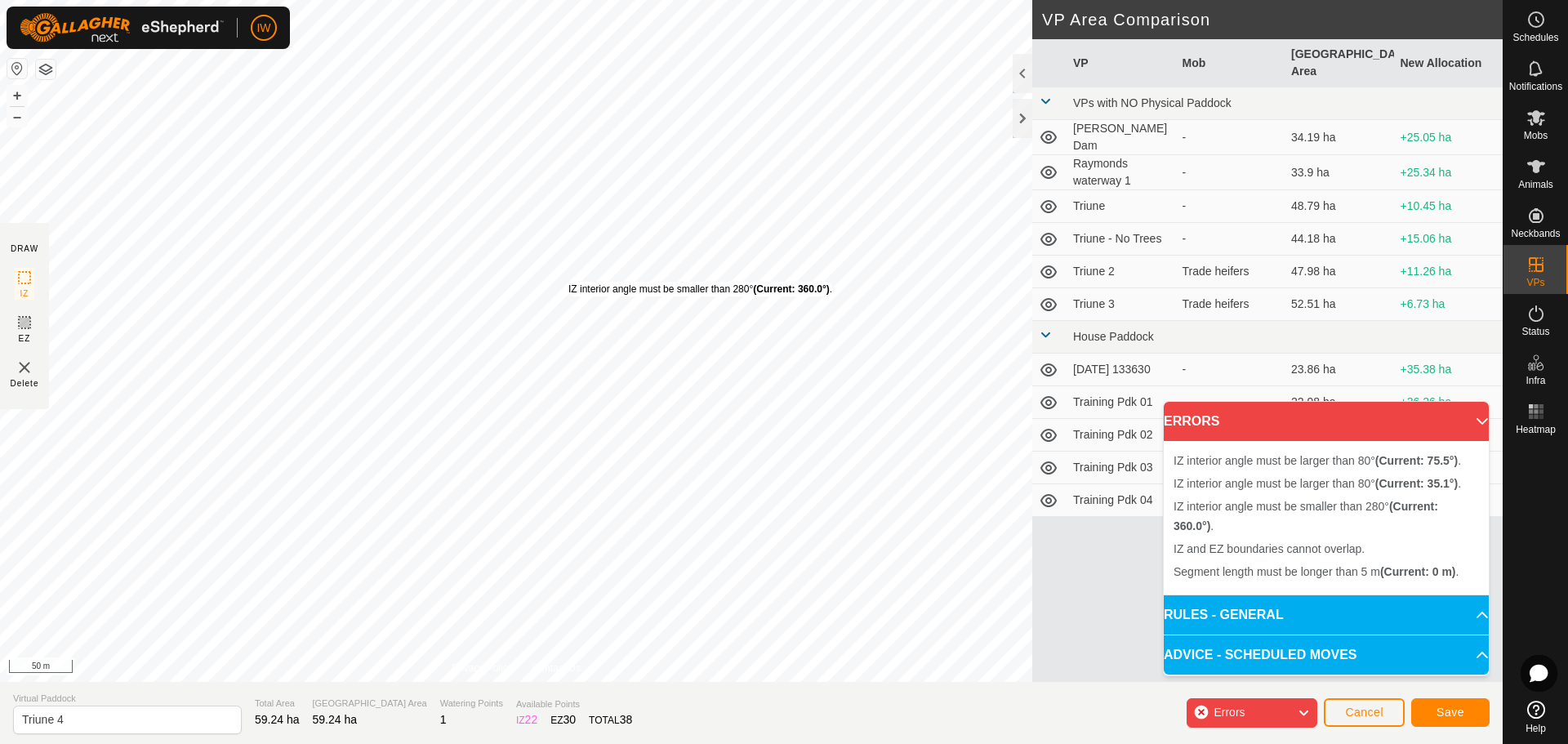
click at [569, 282] on div "IZ interior angle must be smaller than 280° (Current: 360.0°) . + – ⇧ i 50 m" at bounding box center [516, 341] width 1032 height 682
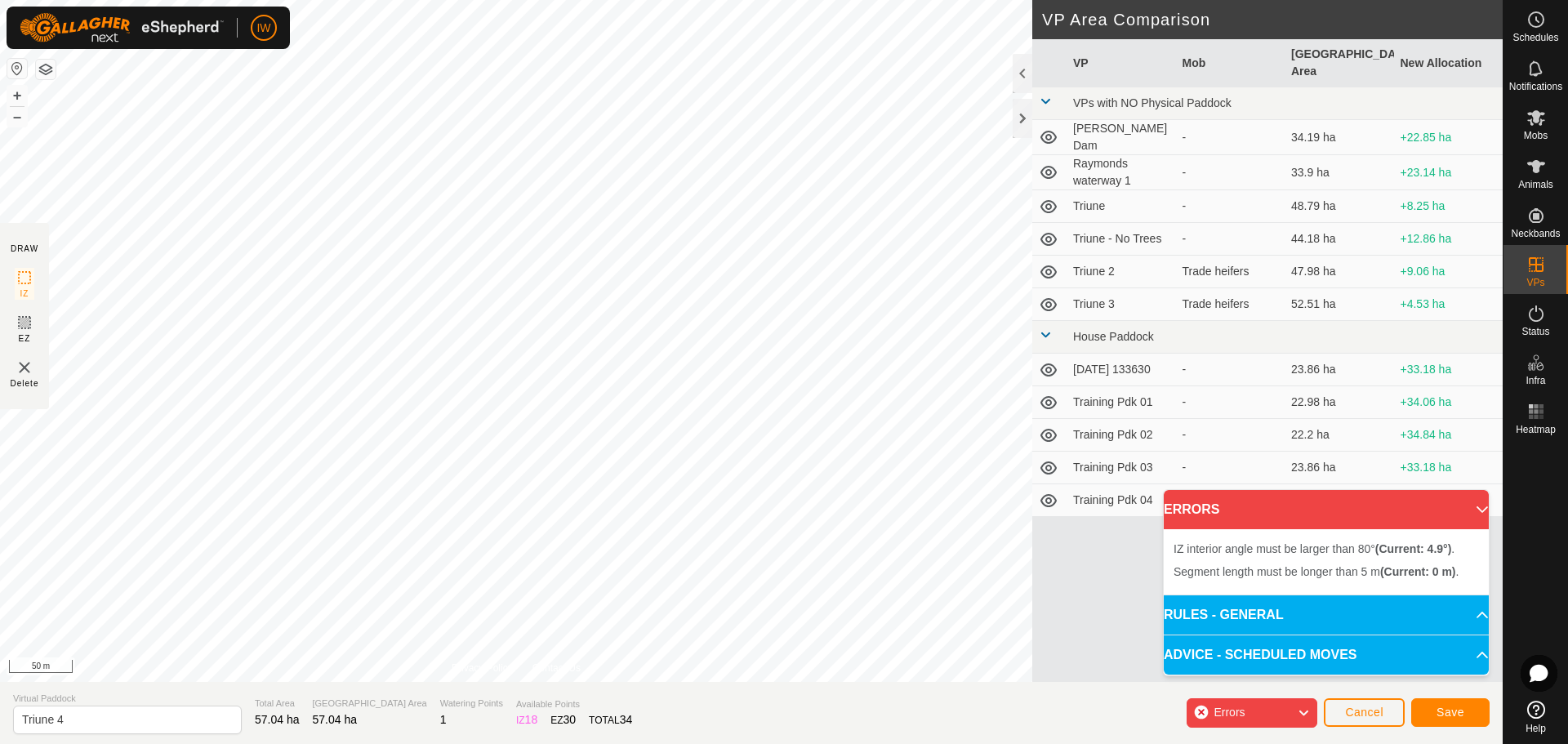
click at [889, 307] on div "IZ interior angle must be larger than 80° (Current: 4.9°) . Segment length must…" at bounding box center [516, 341] width 1032 height 682
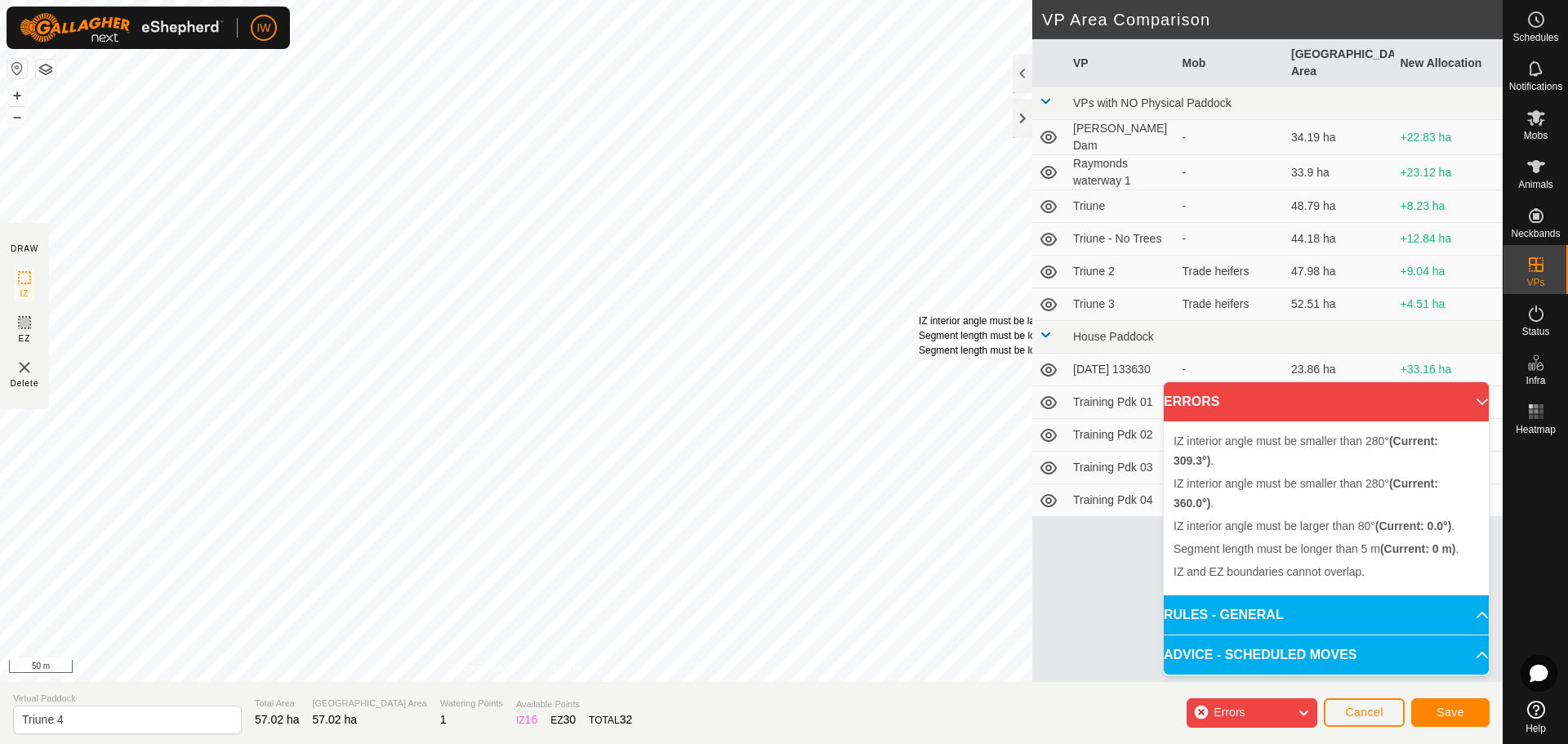
drag, startPoint x: 908, startPoint y: 326, endPoint x: 906, endPoint y: 314, distance: 12.2
click at [919, 314] on div "IZ interior angle must be larger than 80° (Current: 0.0°) . Segment length must…" at bounding box center [516, 341] width 1032 height 682
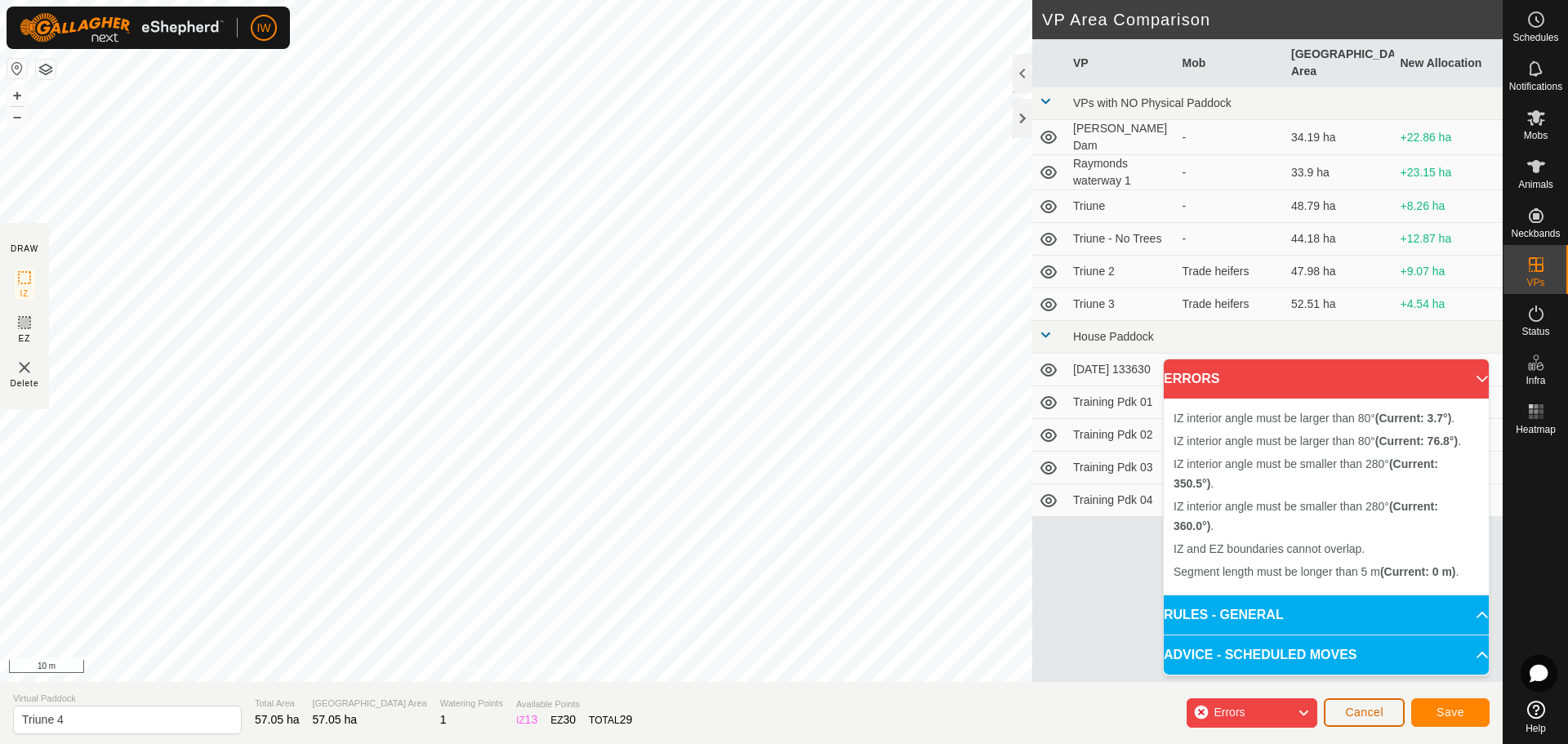
click at [1359, 708] on span "Cancel" at bounding box center [1364, 712] width 39 height 13
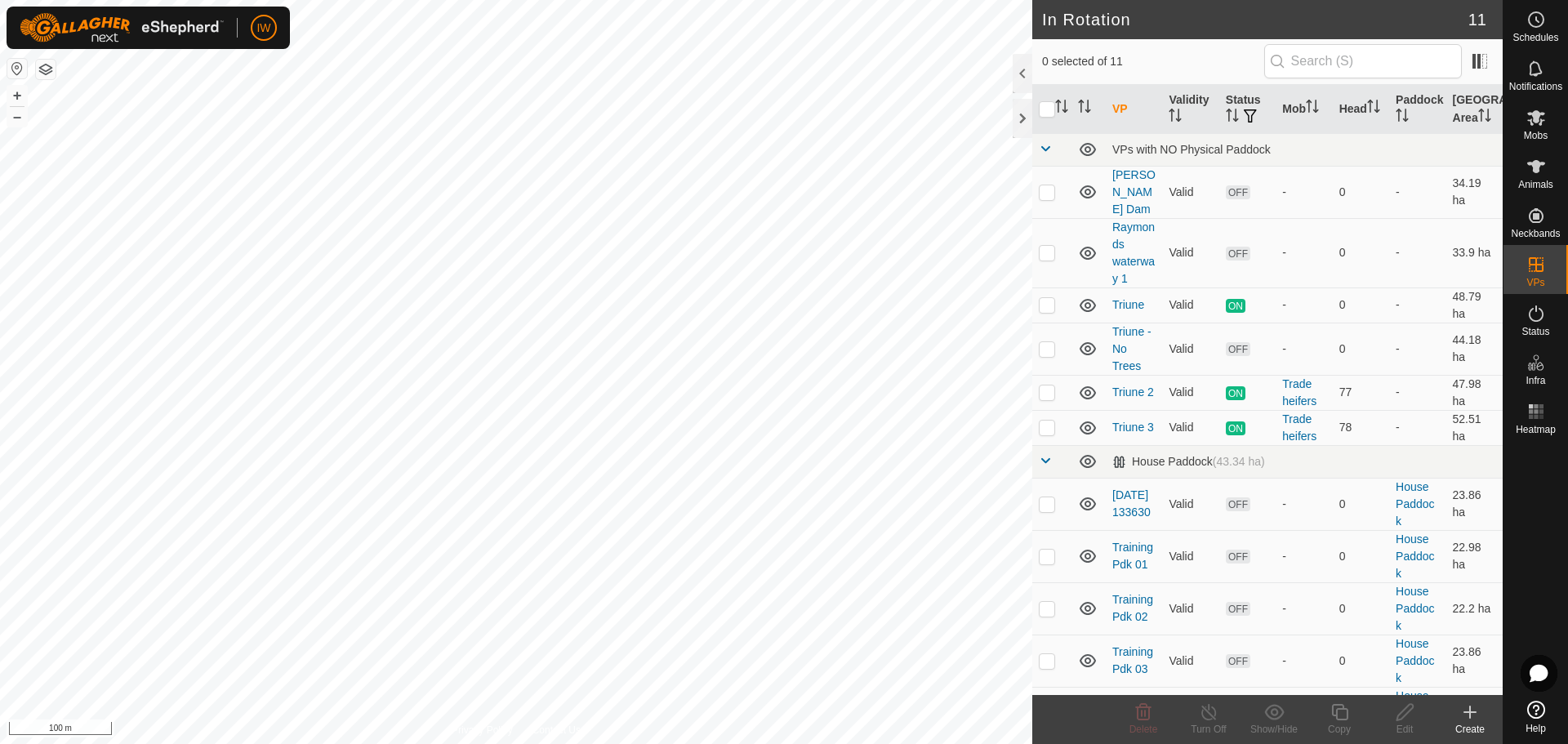
click at [1477, 728] on div "Create" at bounding box center [1470, 730] width 66 height 14
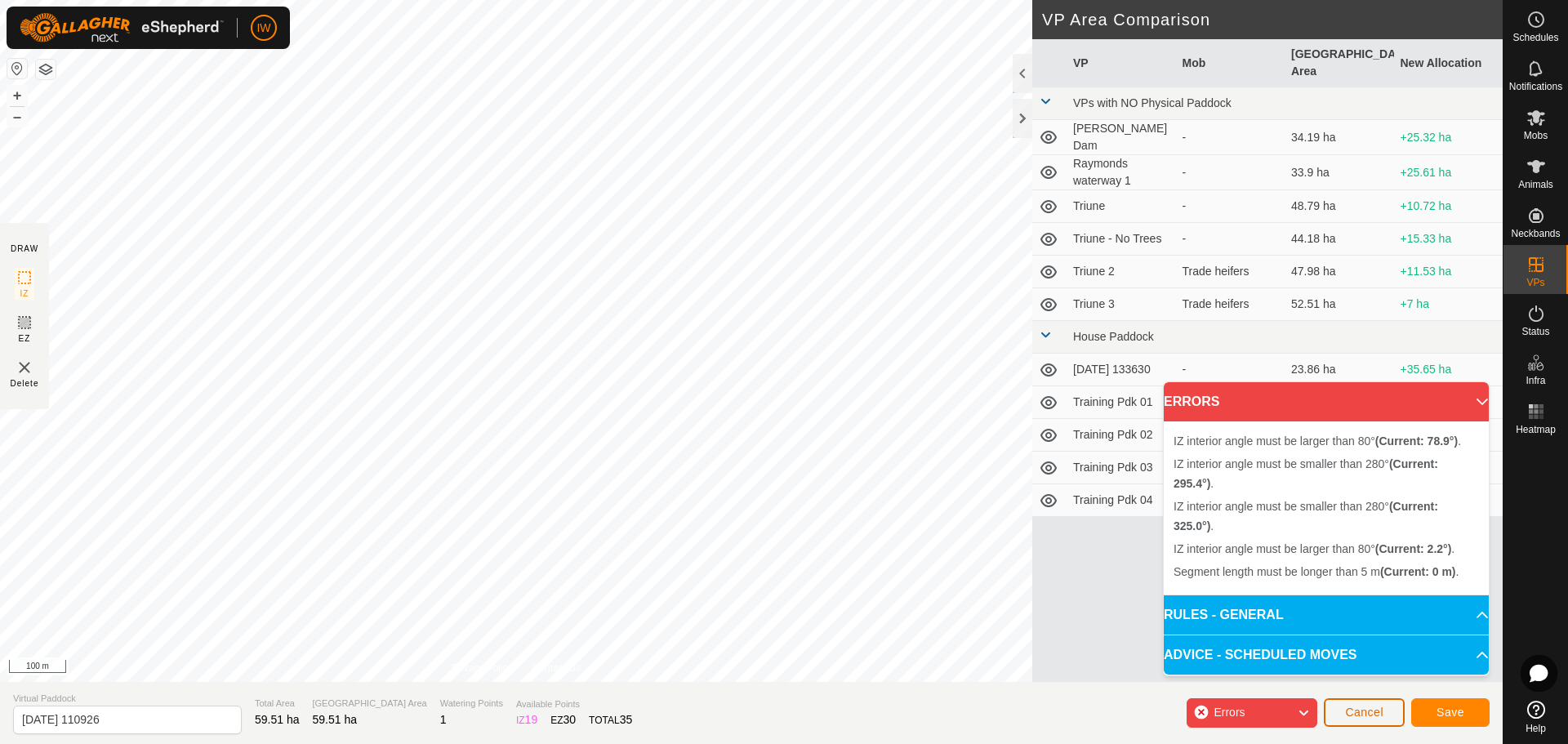
click at [1373, 706] on span "Cancel" at bounding box center [1364, 712] width 39 height 13
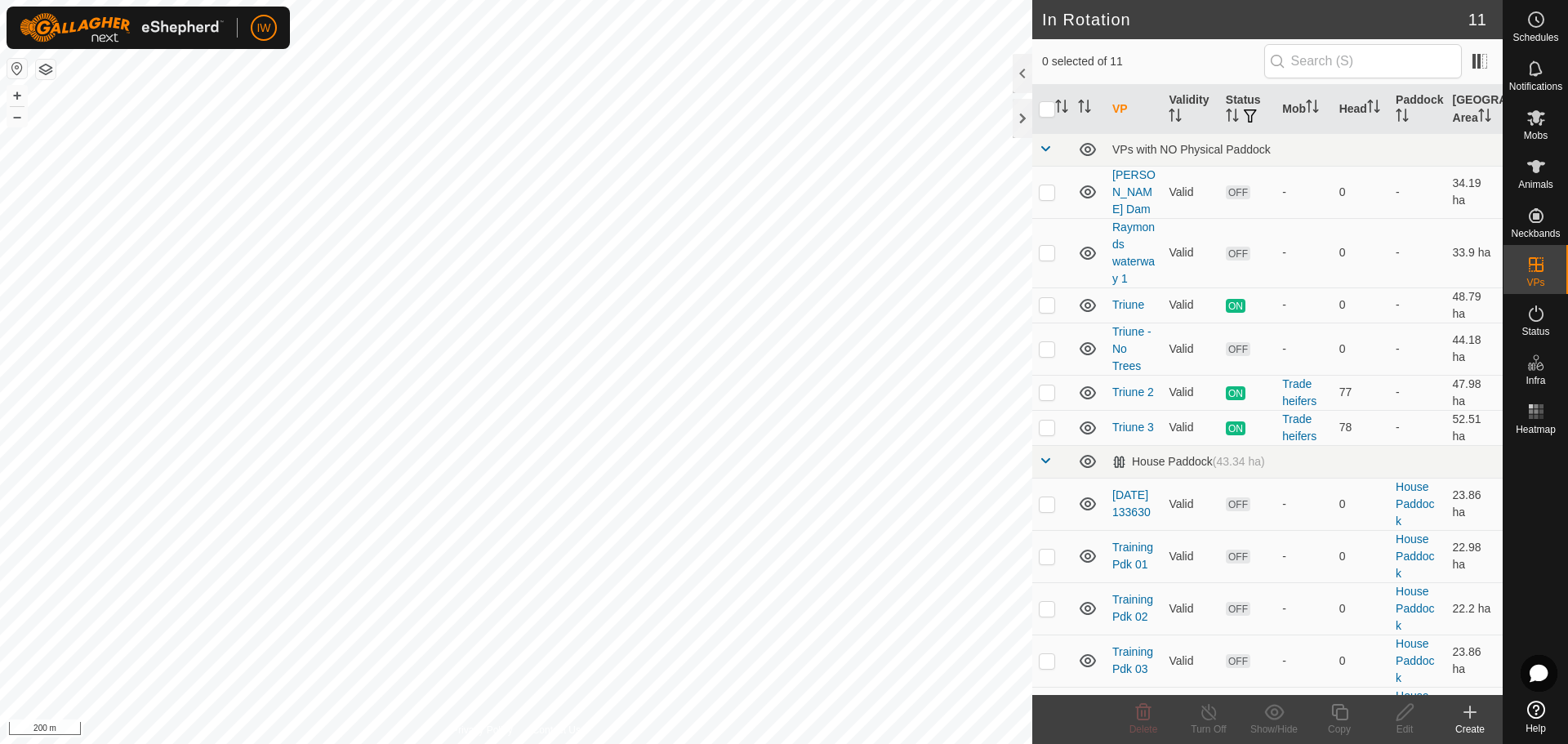
click at [1462, 723] on div "Create" at bounding box center [1470, 730] width 66 height 14
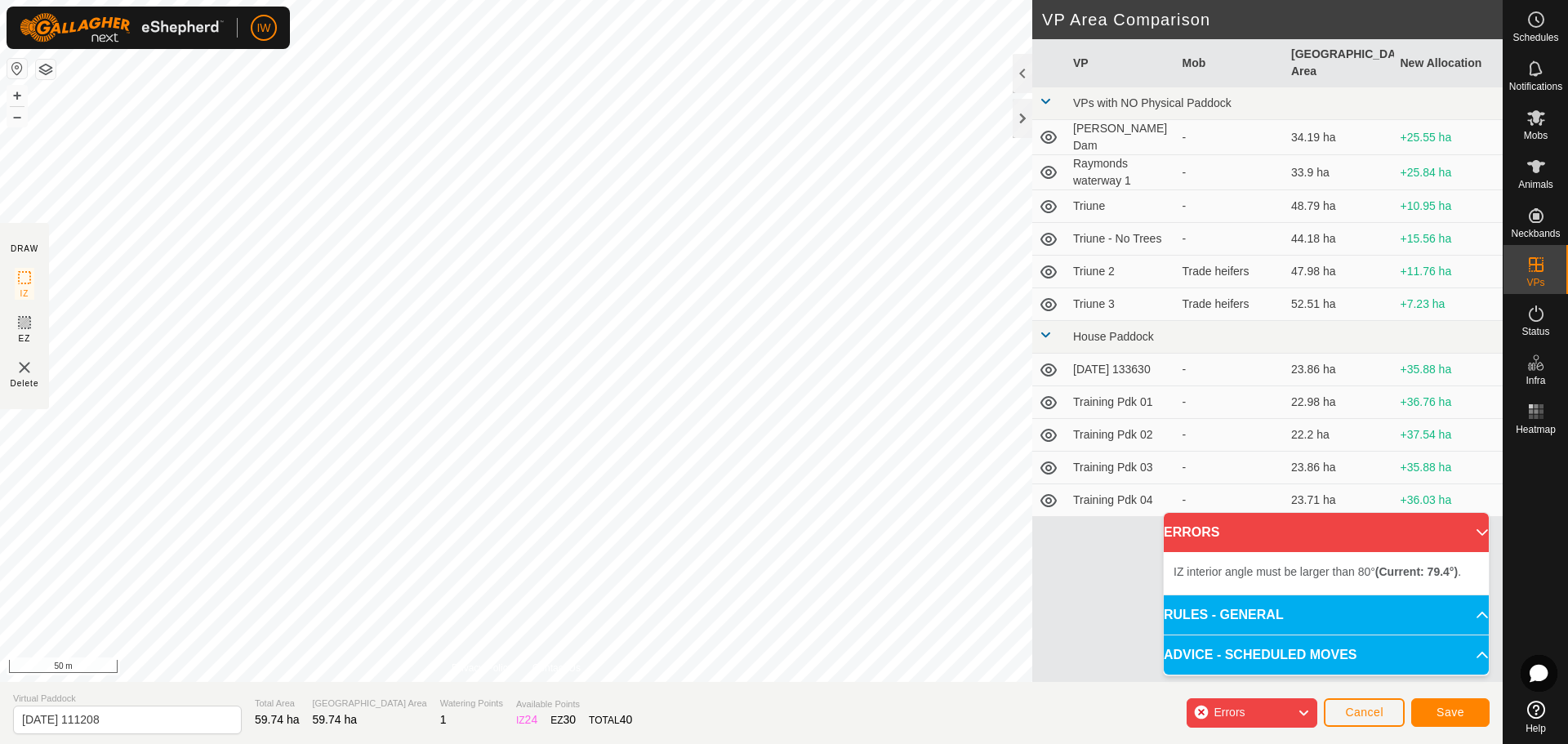
click at [912, 419] on div "IZ interior angle must be larger than 80° (Current: 79.4°) . + – ⇧ i 50 m" at bounding box center [516, 341] width 1032 height 682
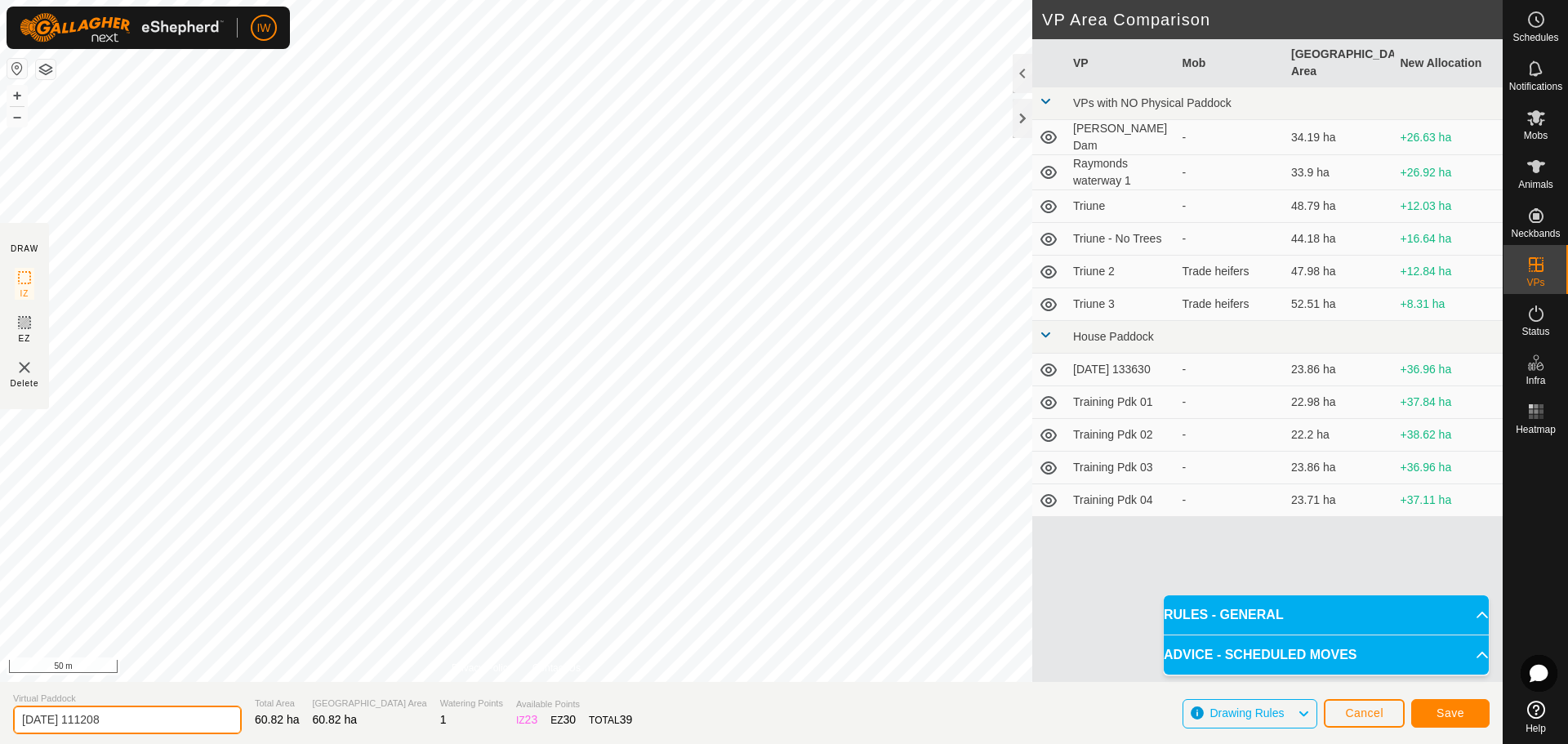
click at [135, 731] on input "2025-08-20 111208" at bounding box center [128, 720] width 229 height 29
type input "2"
type input "triune 4"
click at [1456, 714] on span "Save" at bounding box center [1450, 713] width 28 height 13
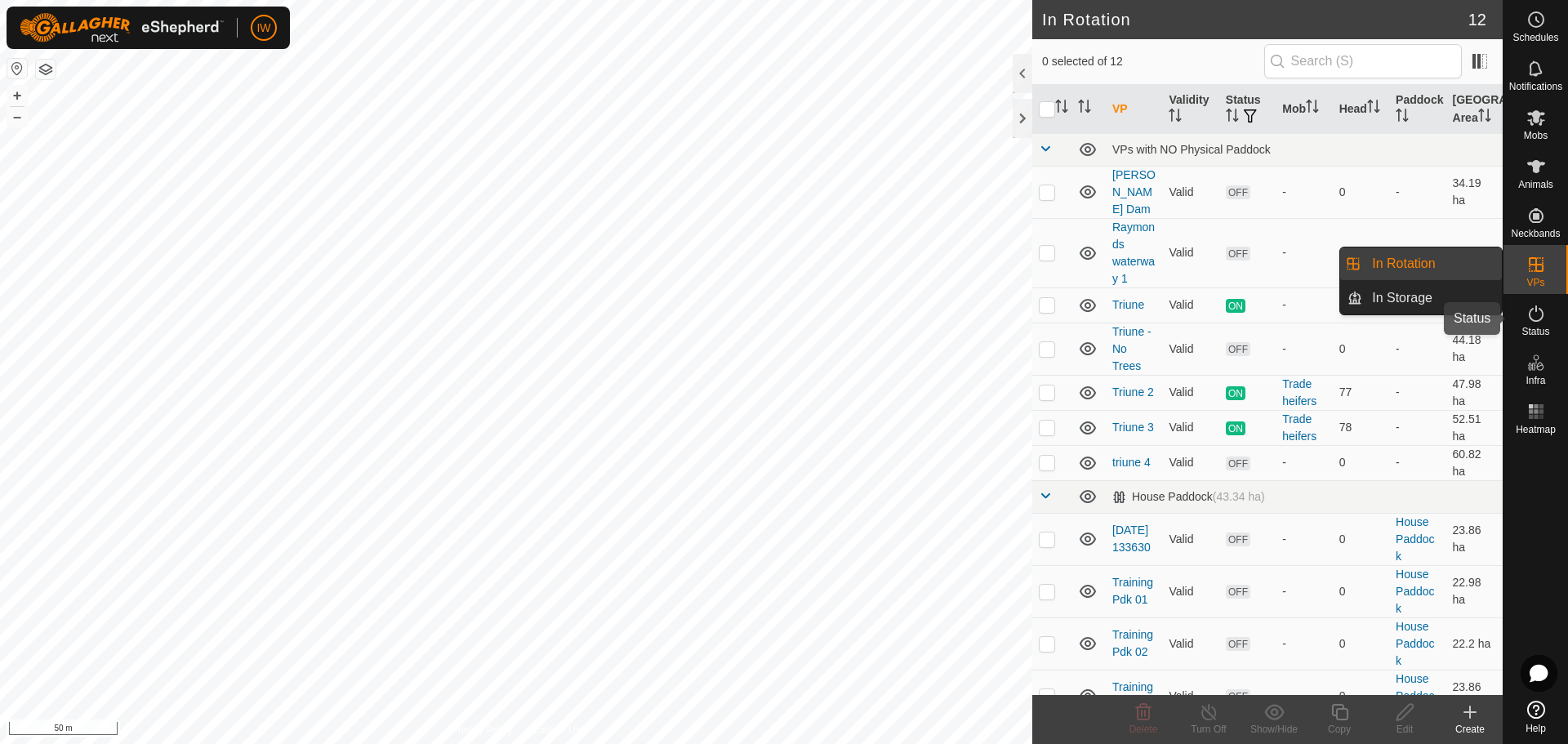
click at [1532, 319] on icon at bounding box center [1537, 314] width 14 height 16
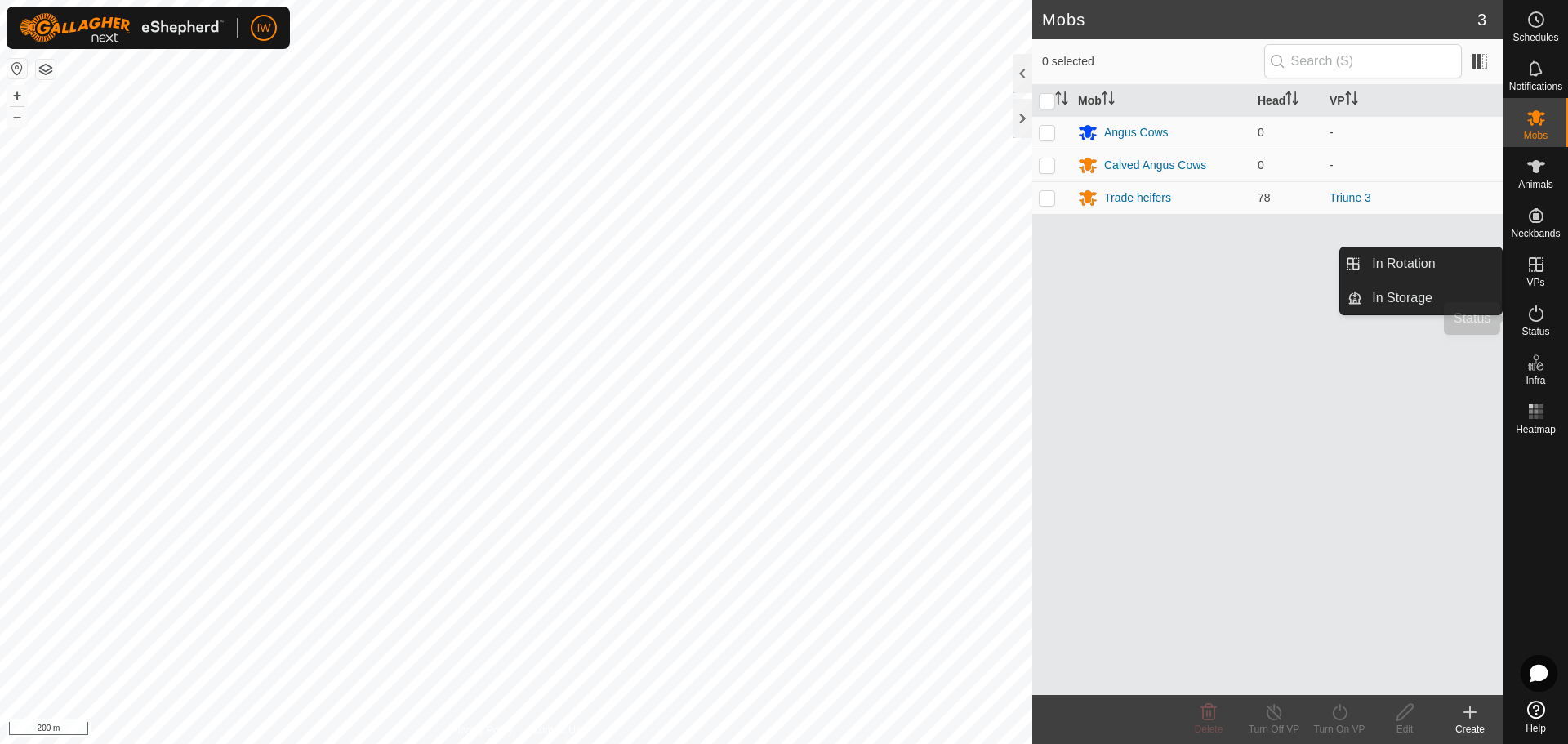
click at [1530, 325] on es-activation-svg-icon at bounding box center [1537, 314] width 30 height 26
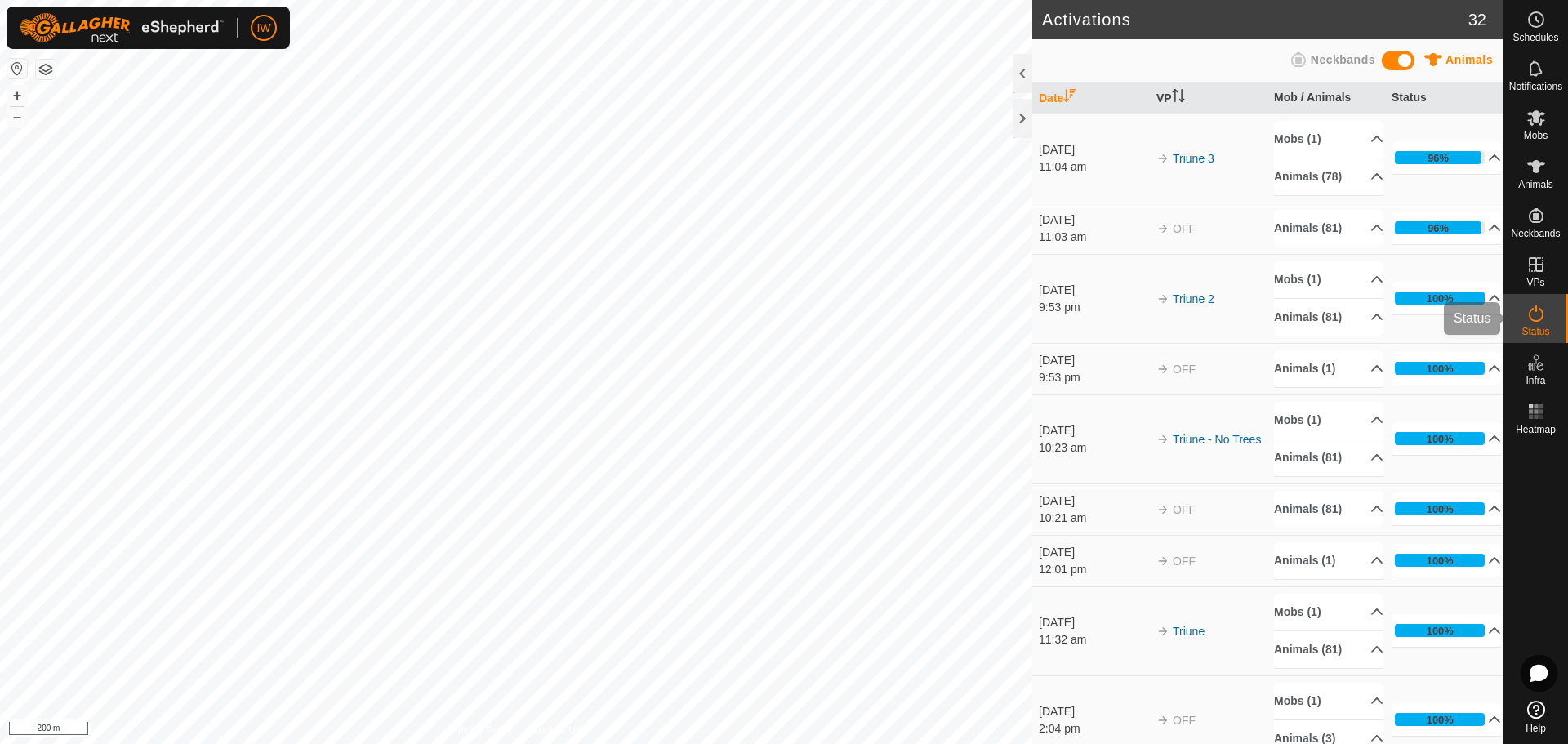
click at [1531, 328] on span "Status" at bounding box center [1536, 332] width 28 height 10
